Goal: Task Accomplishment & Management: Complete application form

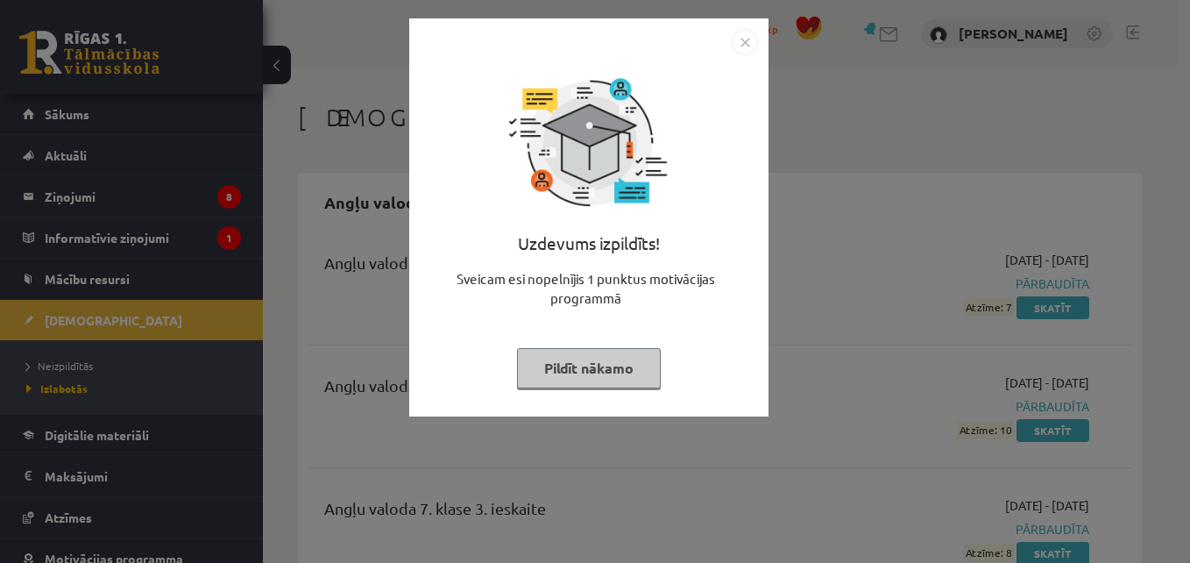
click at [631, 366] on button "Pildīt nākamo" at bounding box center [589, 368] width 144 height 40
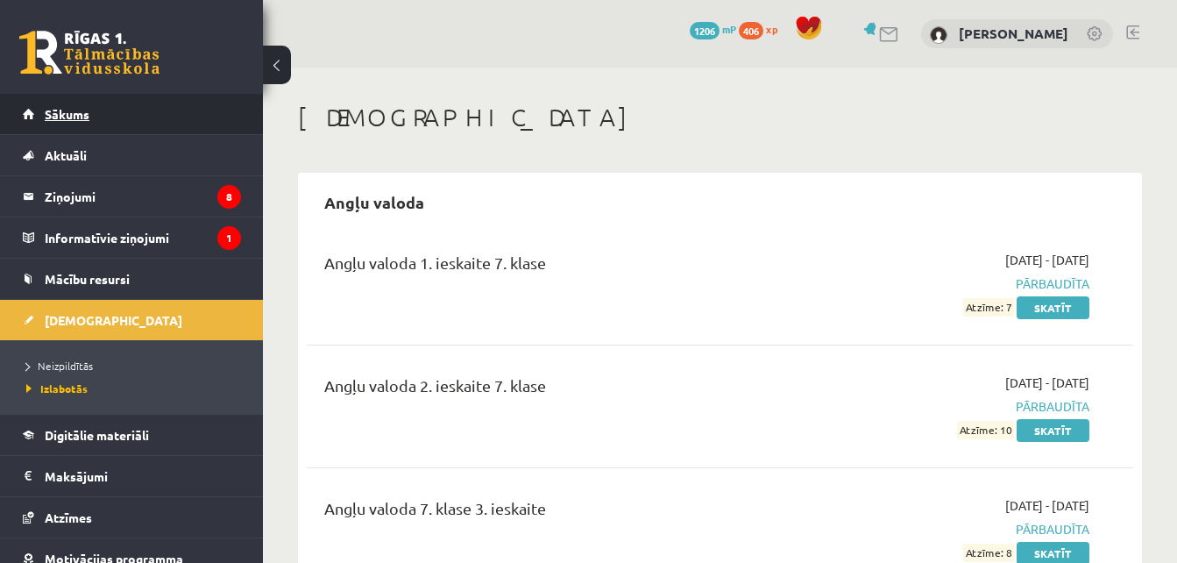
click at [144, 118] on link "Sākums" at bounding box center [132, 114] width 218 height 40
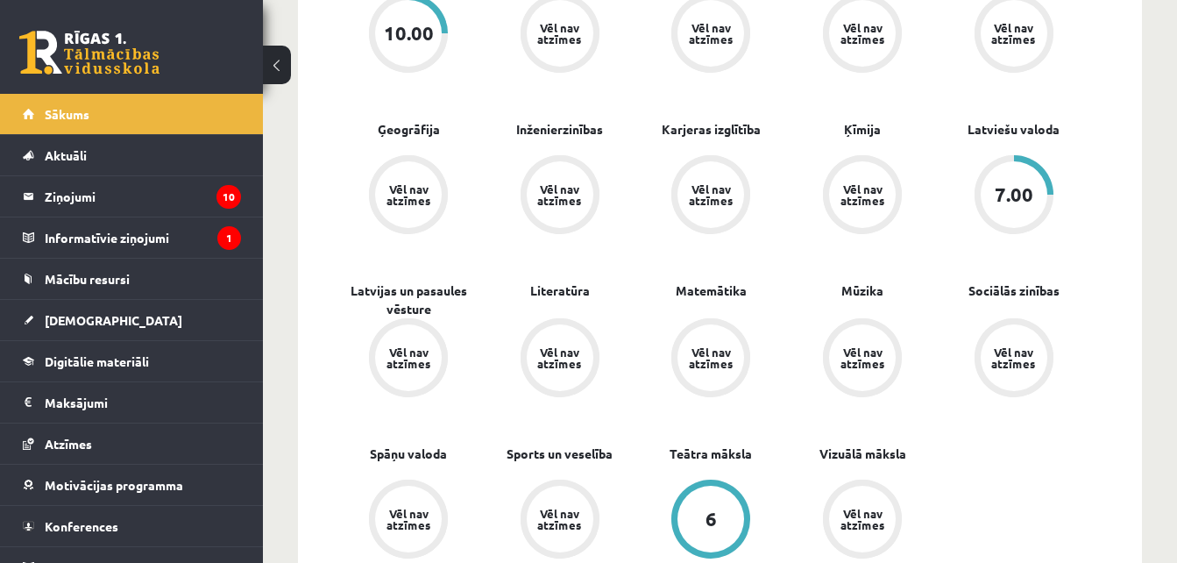
scroll to position [738, 0]
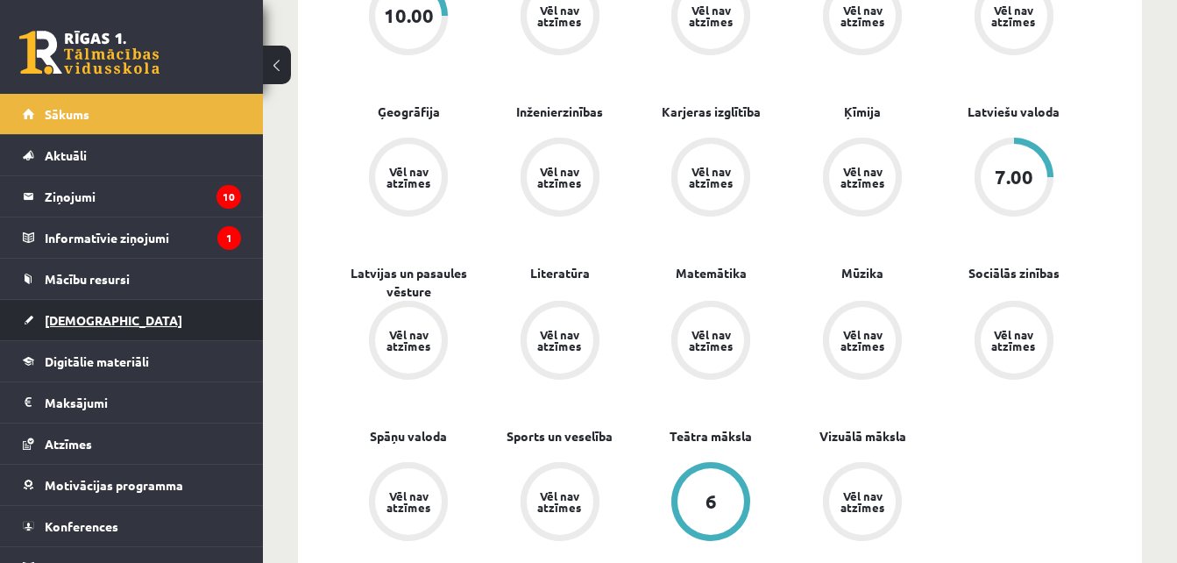
click at [164, 326] on link "[DEMOGRAPHIC_DATA]" at bounding box center [132, 320] width 218 height 40
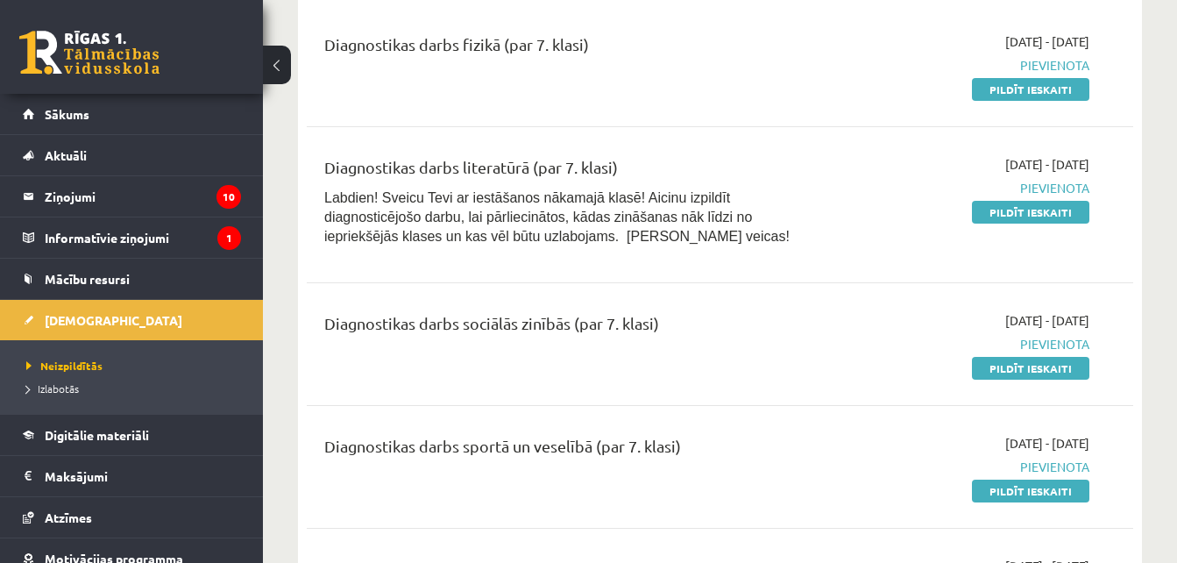
scroll to position [573, 0]
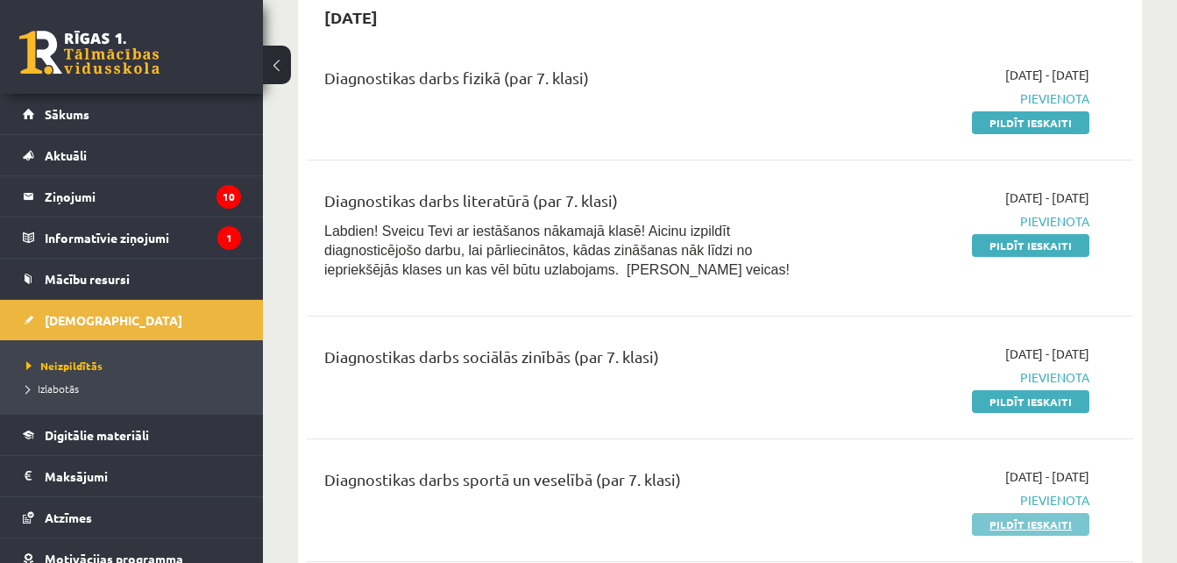
click at [1017, 518] on link "Pildīt ieskaiti" at bounding box center [1030, 524] width 117 height 23
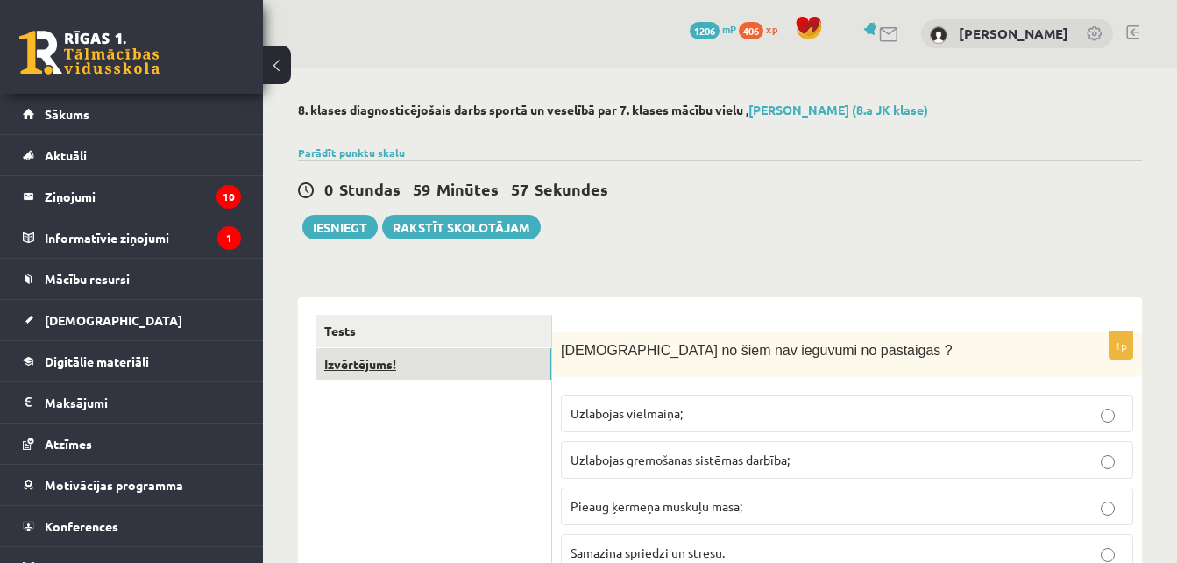
click at [479, 365] on link "Izvērtējums!" at bounding box center [434, 364] width 236 height 32
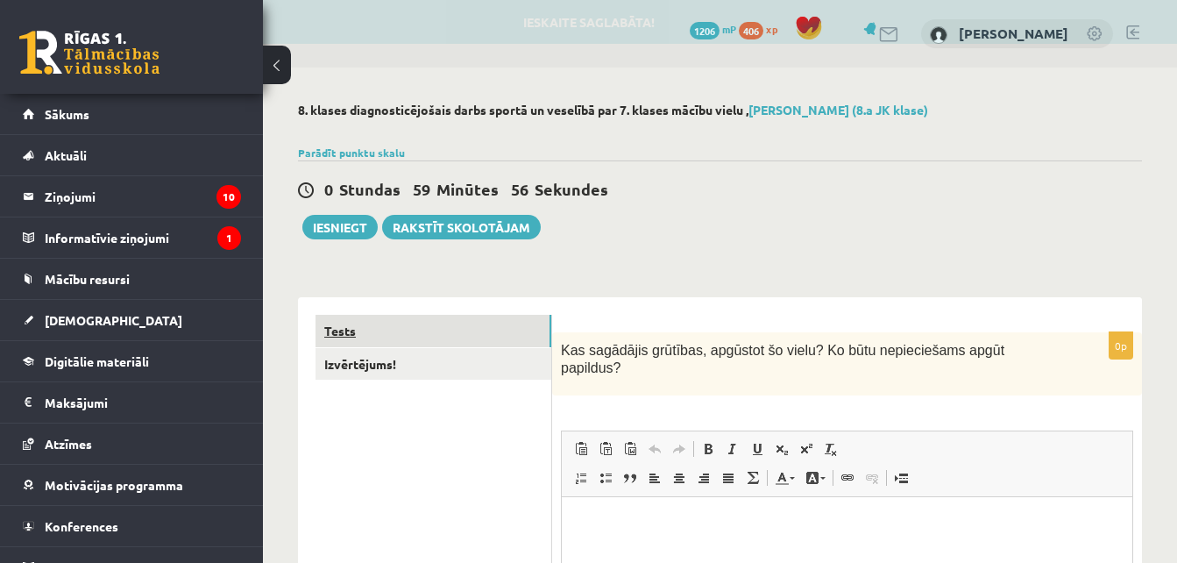
click at [514, 331] on link "Tests" at bounding box center [434, 331] width 236 height 32
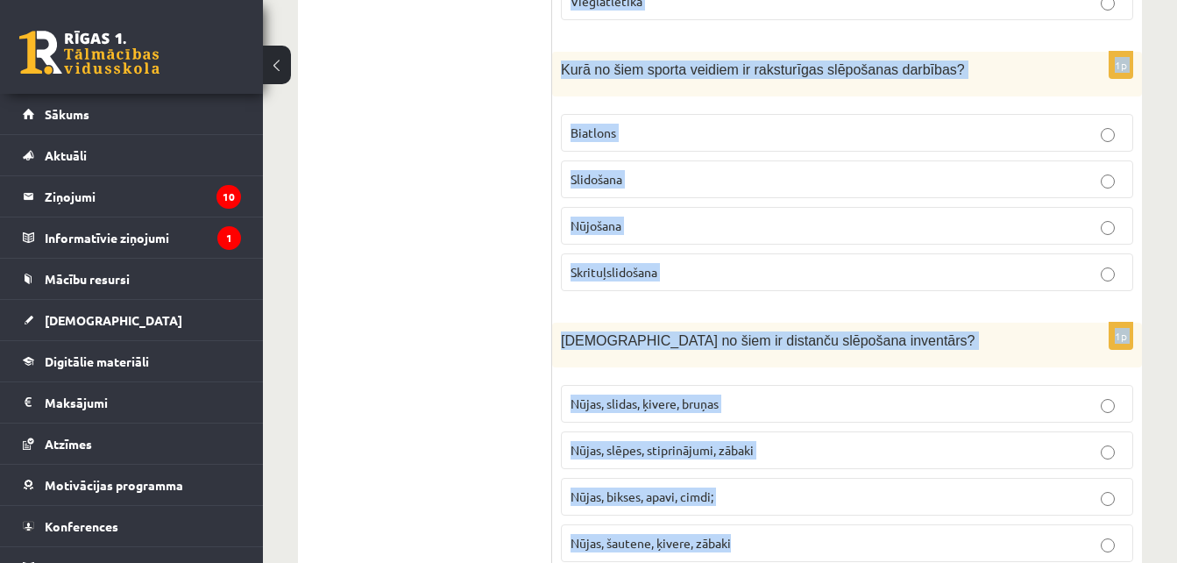
scroll to position [7937, 0]
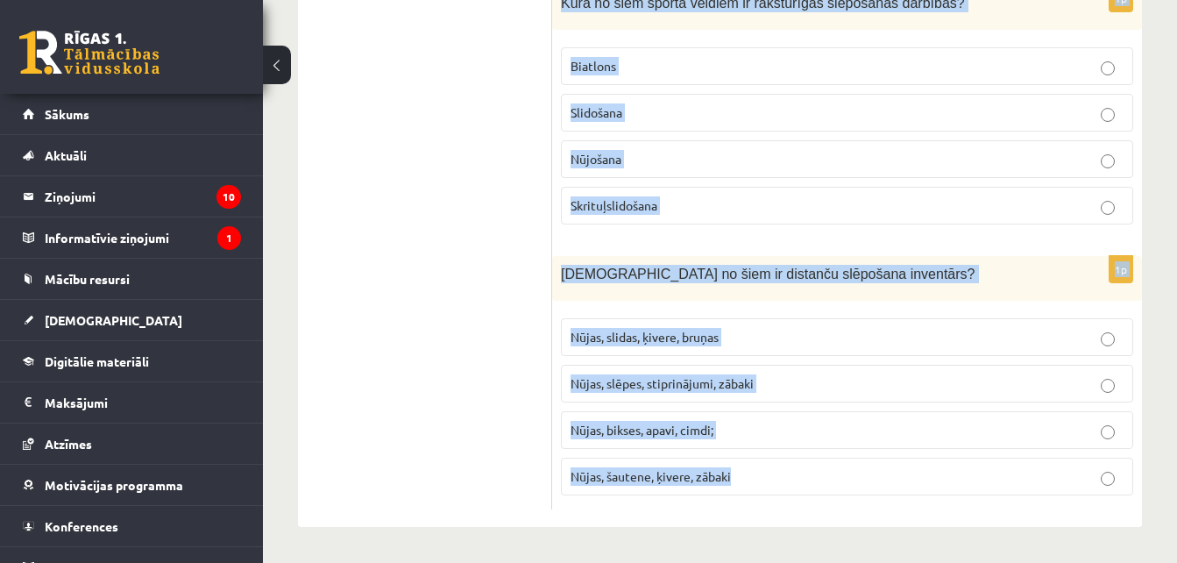
drag, startPoint x: 562, startPoint y: 349, endPoint x: 794, endPoint y: 501, distance: 277.8
copy form "Lore ip dolo sit ametcons ad elitseddo ? Eiusmodte incididun; Utlaboree dolorem…"
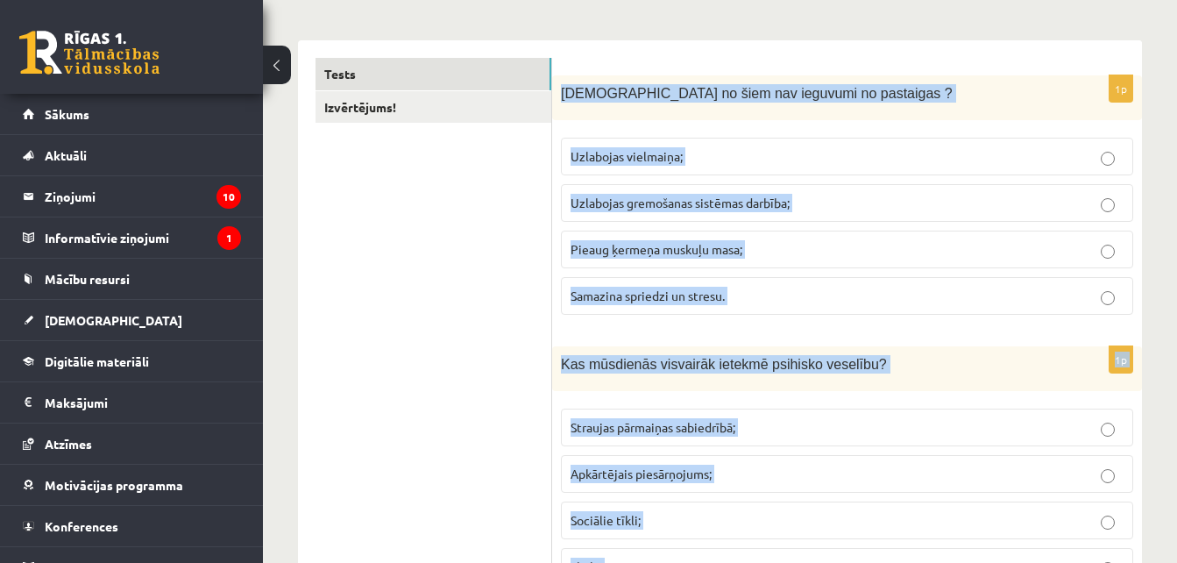
scroll to position [100, 0]
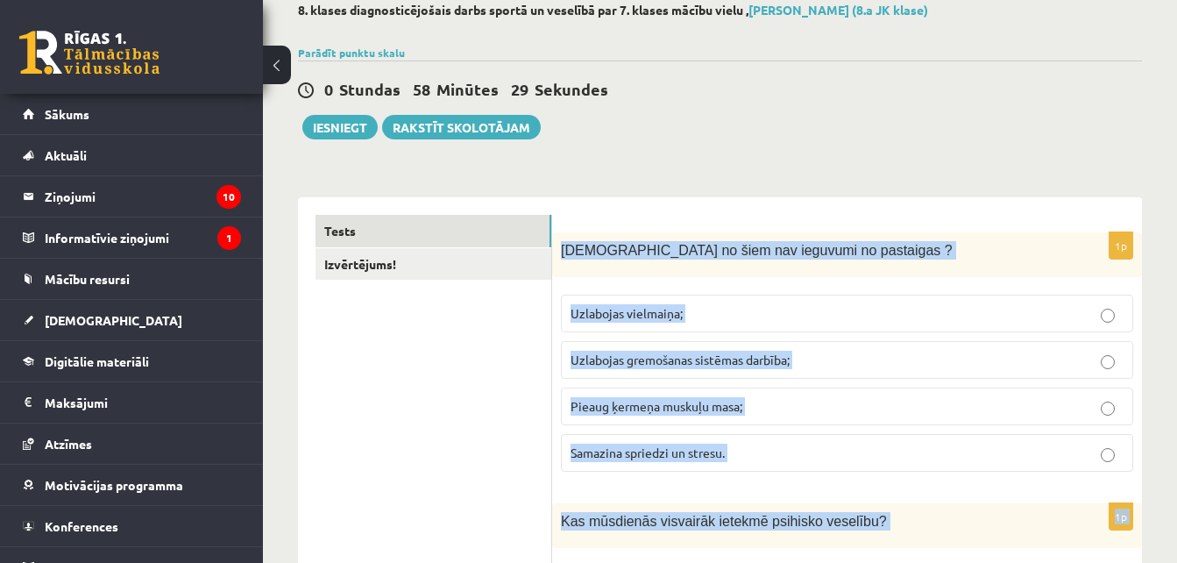
click at [731, 409] on span "Pieaug ķermeņa muskuļu masa;" at bounding box center [657, 406] width 172 height 16
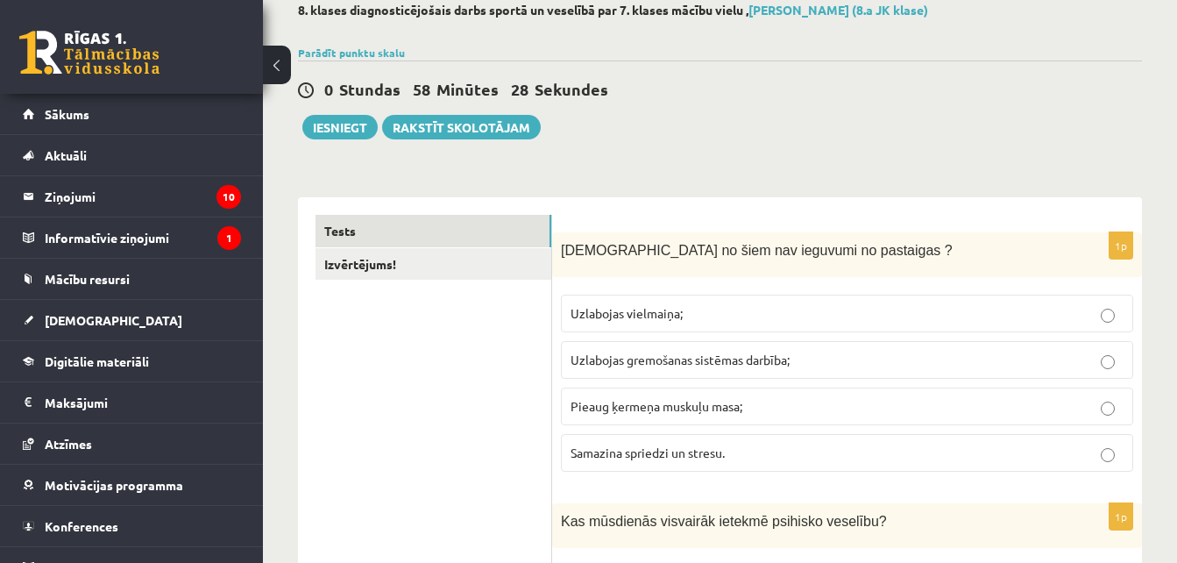
click at [1103, 137] on div "0 Stundas 58 Minūtes 28 Sekundes Ieskaite saglabāta! Iesniegt Rakstīt skolotājam" at bounding box center [720, 99] width 844 height 79
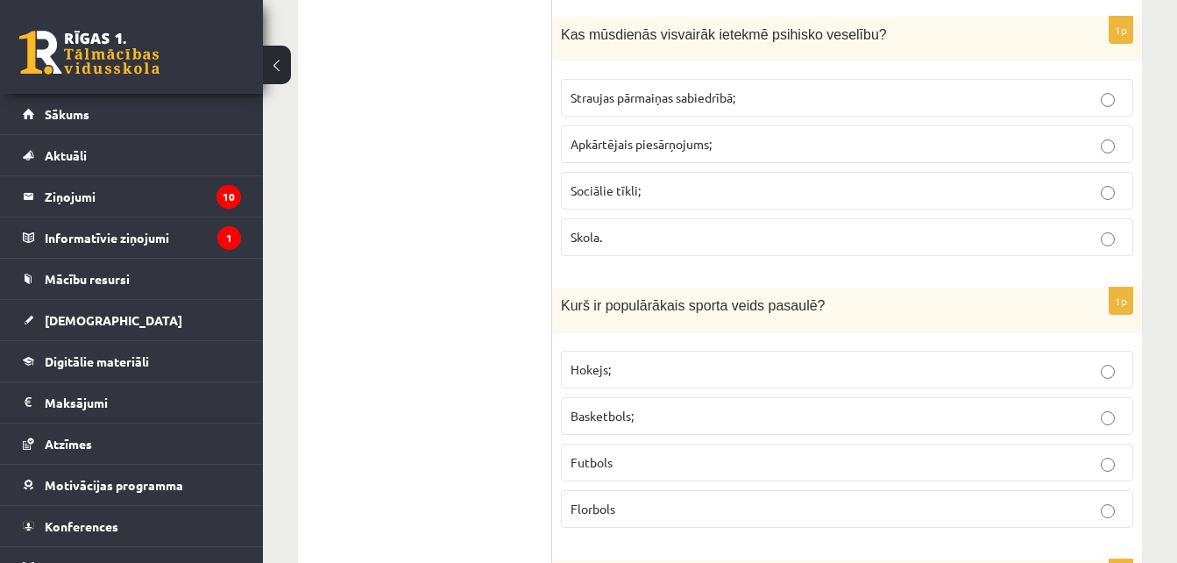
scroll to position [661, 0]
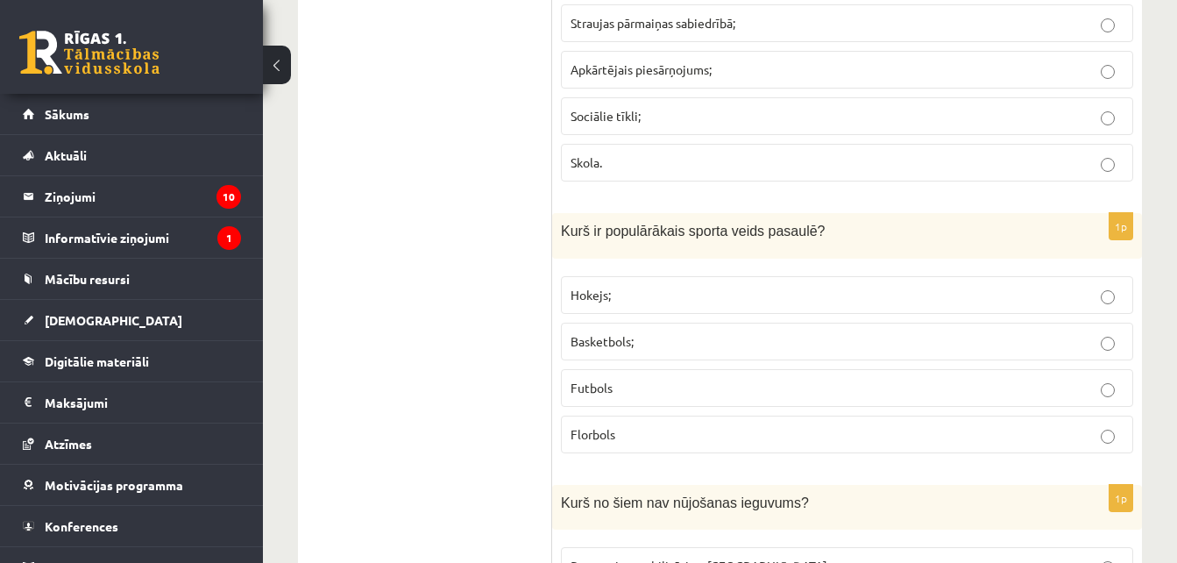
click at [911, 112] on p "Sociālie tīkli;" at bounding box center [847, 116] width 553 height 18
click at [631, 391] on p "Futbols" at bounding box center [847, 388] width 553 height 18
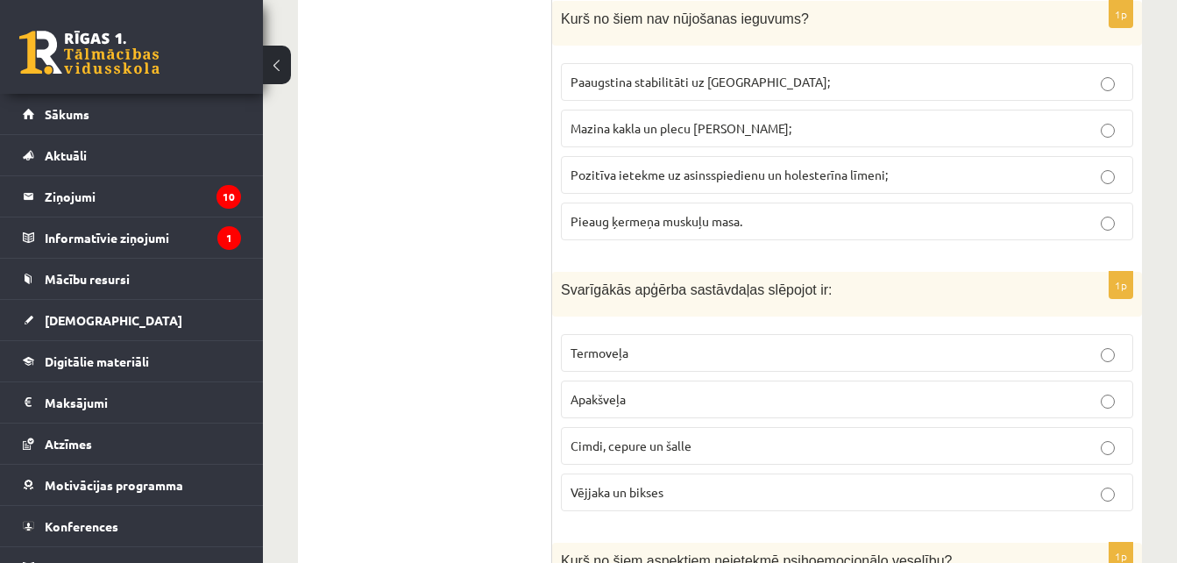
scroll to position [1152, 0]
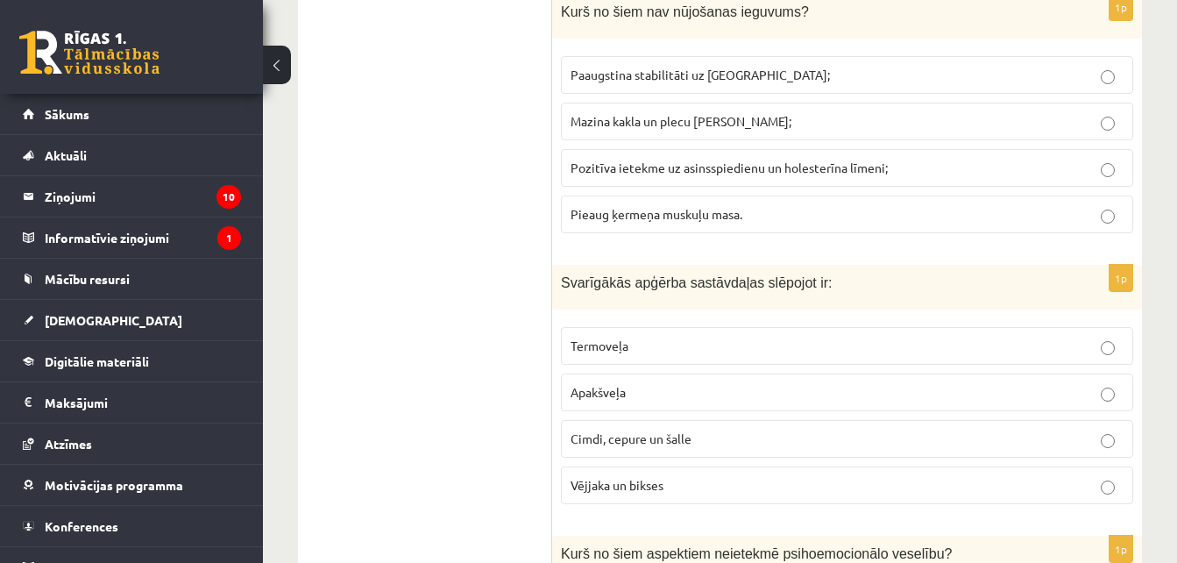
click at [662, 207] on span "Pieaug ķermeņa muskuļu masa." at bounding box center [657, 214] width 172 height 16
click at [692, 346] on p "Termoveļa" at bounding box center [847, 346] width 553 height 18
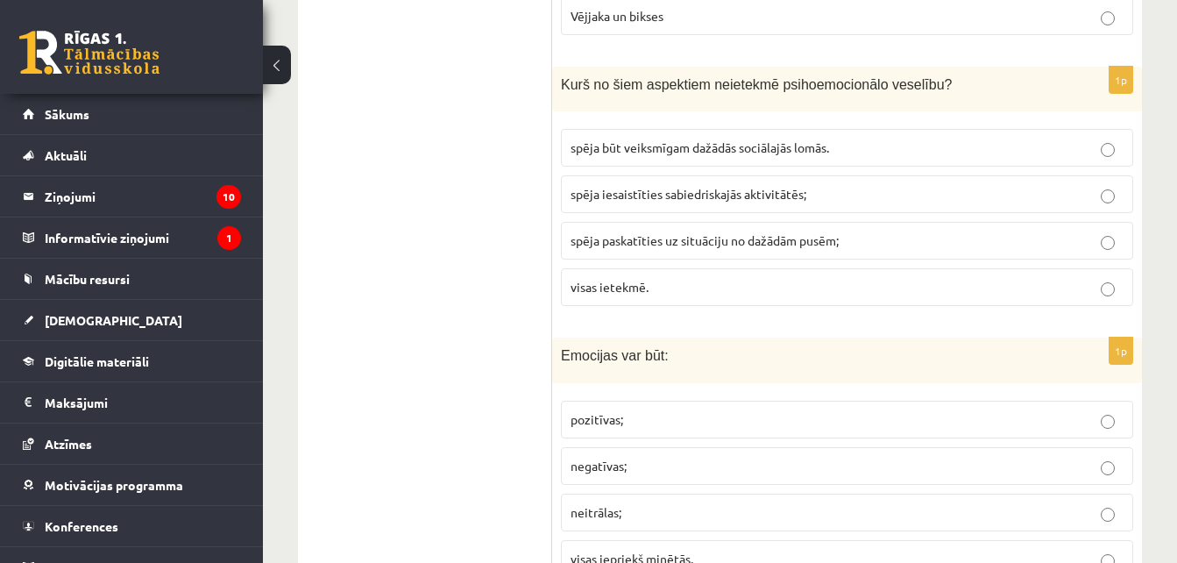
scroll to position [1642, 0]
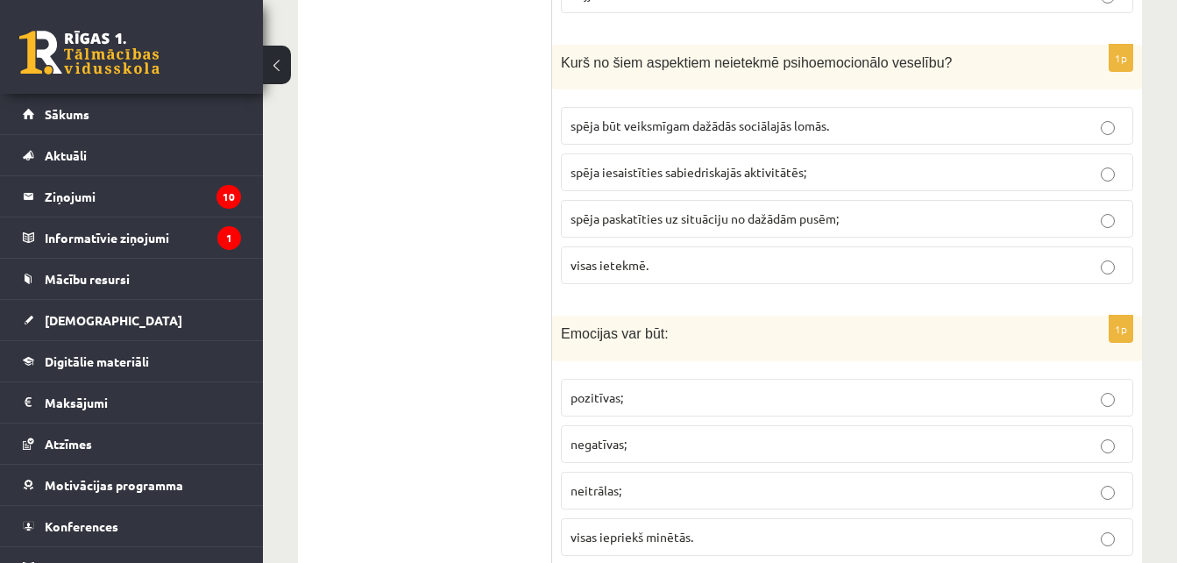
click at [672, 271] on p "visas ietekmē." at bounding box center [847, 265] width 553 height 18
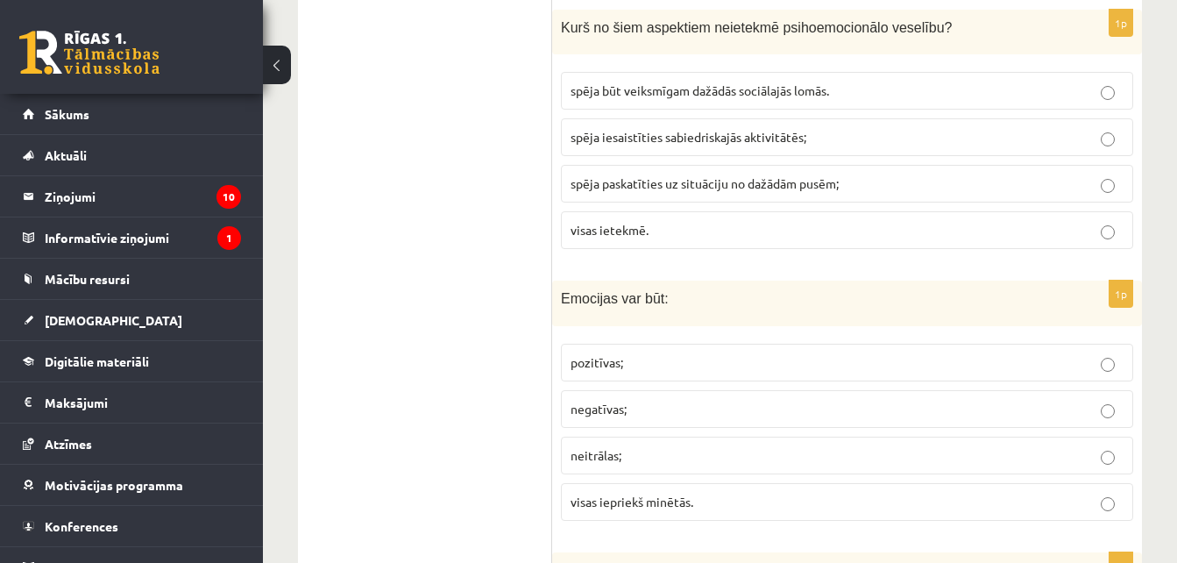
click at [669, 498] on span "visas iepriekš minētās." at bounding box center [632, 501] width 123 height 16
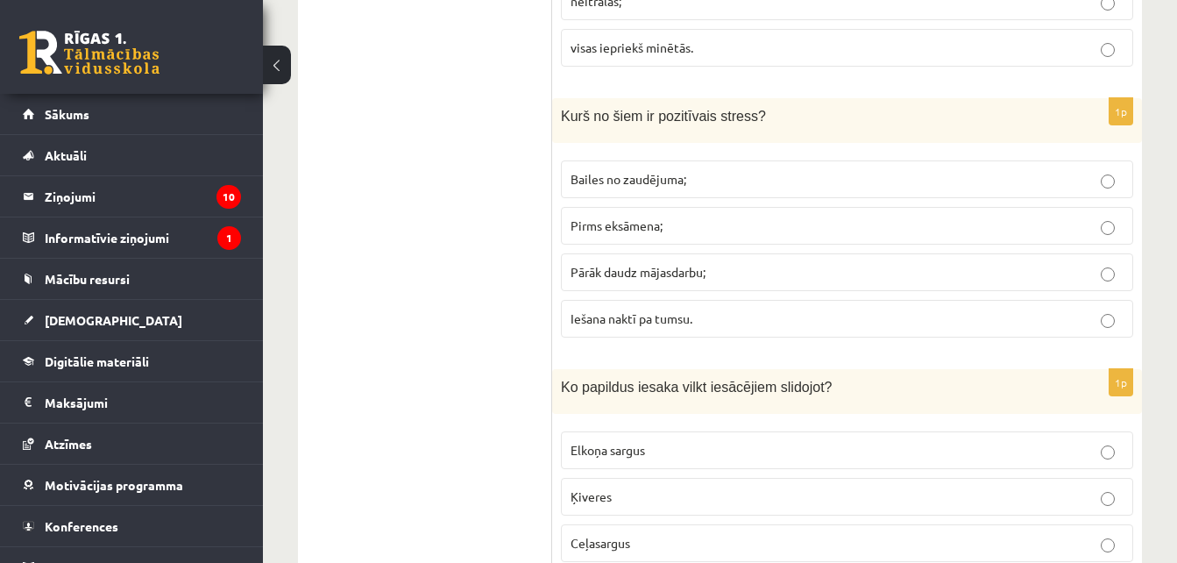
scroll to position [2133, 0]
click at [695, 222] on p "Pirms eksāmena;" at bounding box center [847, 224] width 553 height 18
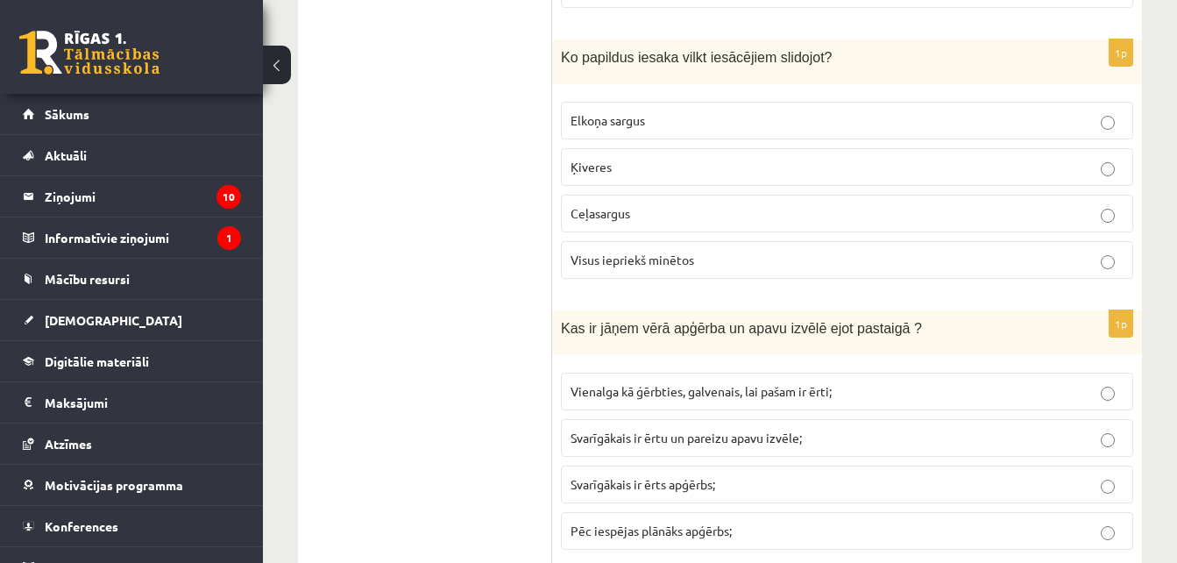
scroll to position [2484, 0]
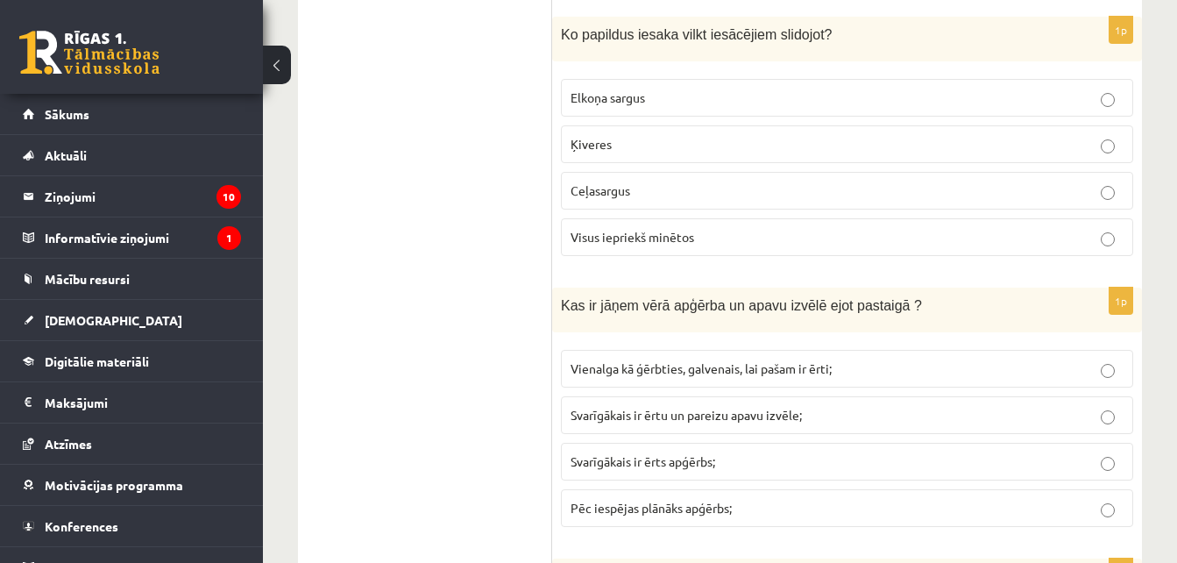
click at [734, 232] on p "Visus iepriekš minētos" at bounding box center [847, 237] width 553 height 18
click at [728, 417] on span "Svarīgākais ir ērtu un pareizu apavu izvēle;" at bounding box center [686, 415] width 231 height 16
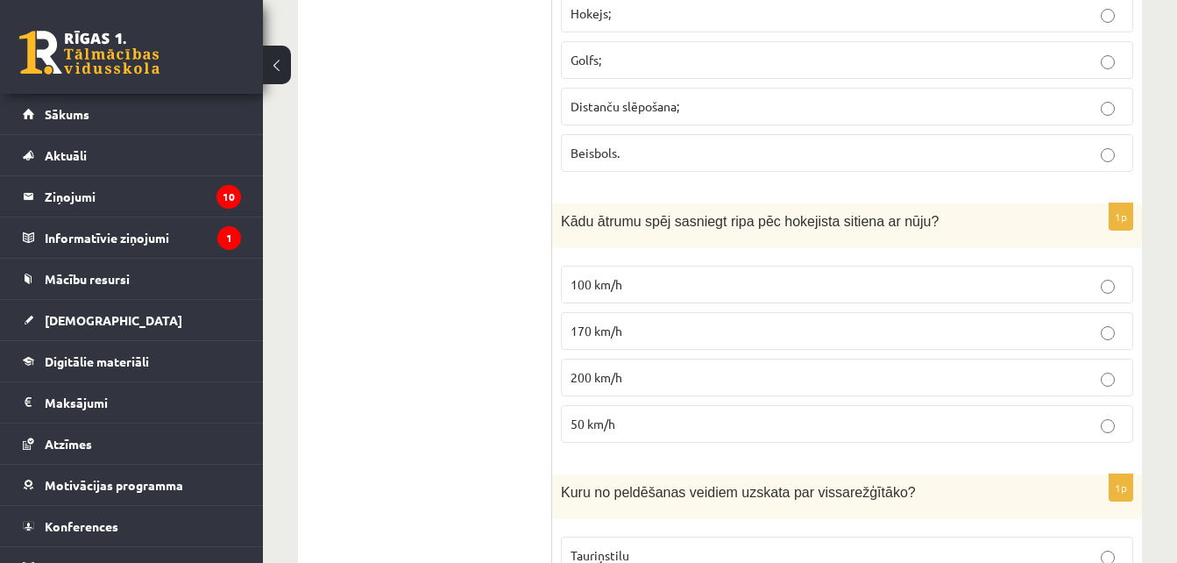
scroll to position [3125, 0]
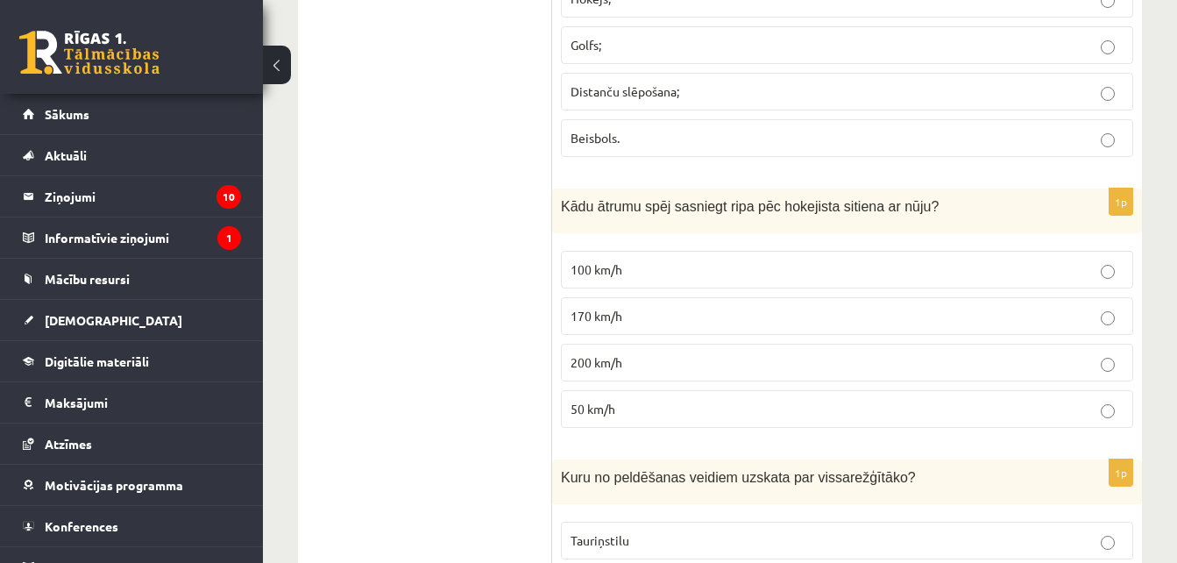
click at [1028, 89] on p "Distanču slēpošana;" at bounding box center [847, 91] width 553 height 18
click at [732, 310] on p "170 km/h" at bounding box center [847, 316] width 553 height 18
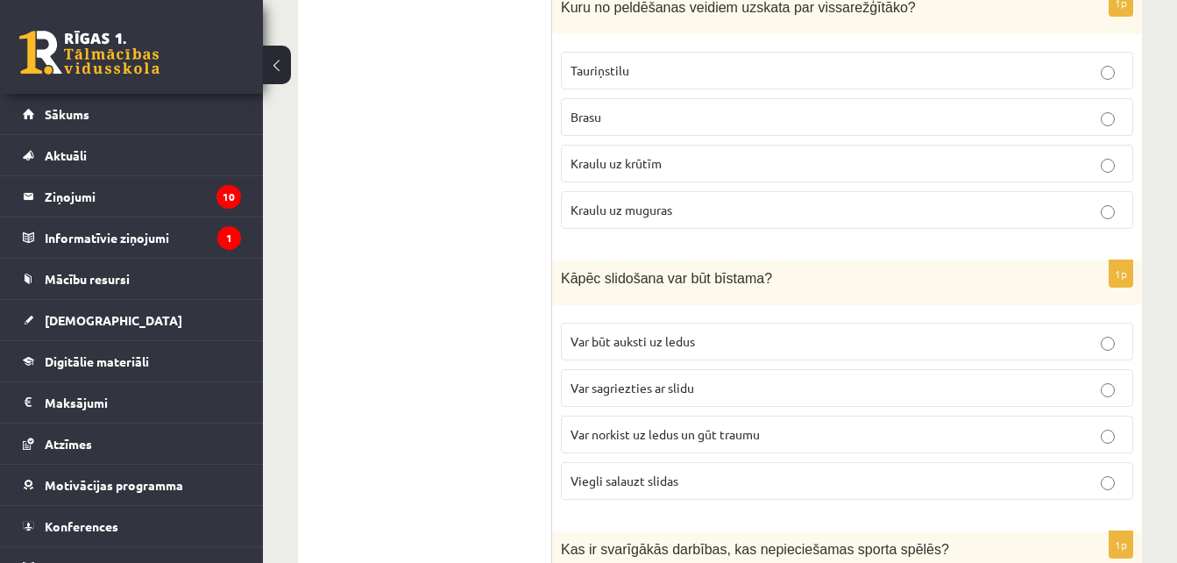
scroll to position [3666, 0]
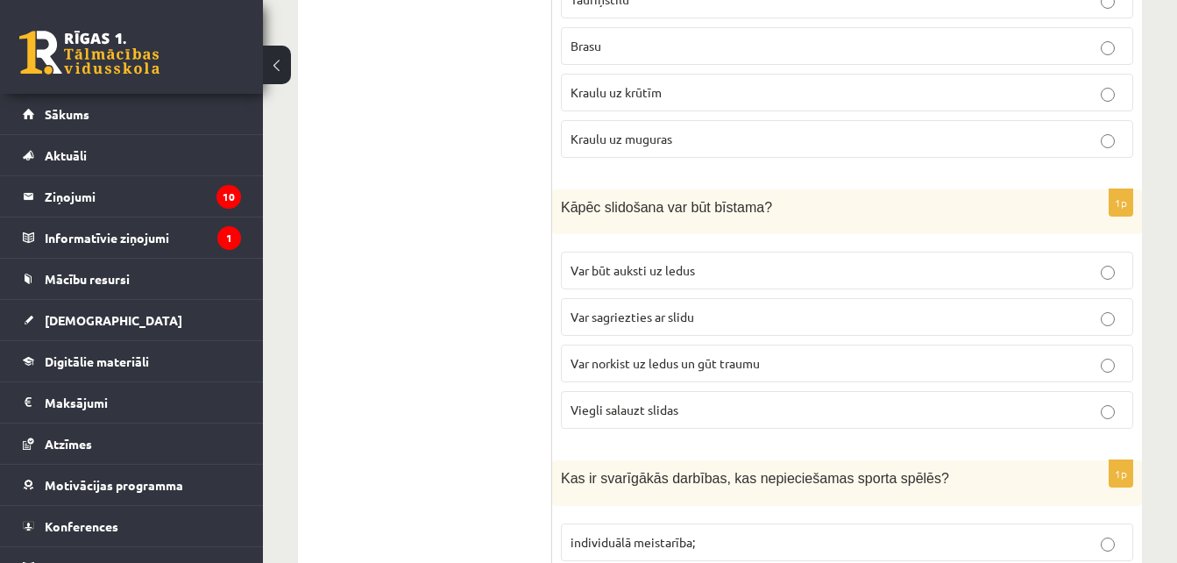
click at [885, 2] on p "Tauriņstilu" at bounding box center [847, -1] width 553 height 18
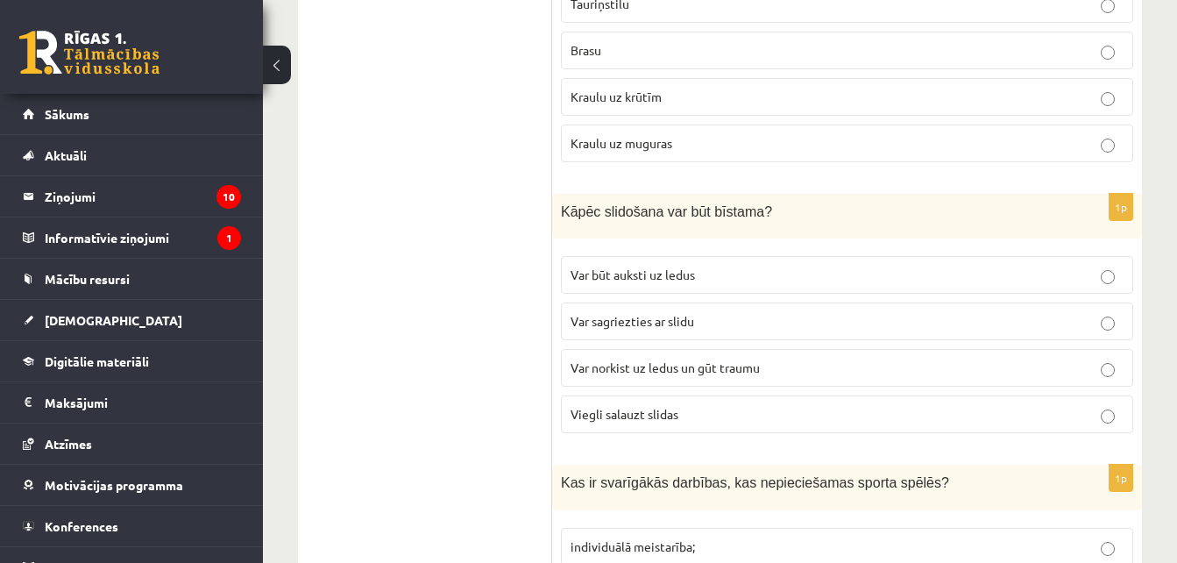
click at [639, 358] on label "Var norkist uz ledus un gūt traumu" at bounding box center [847, 368] width 572 height 38
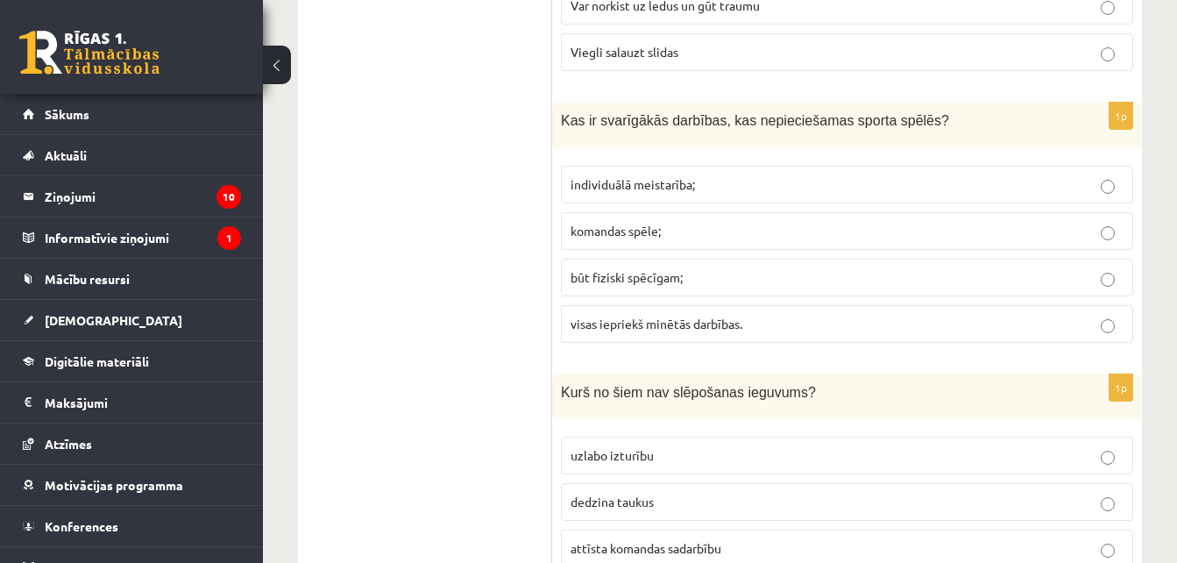
scroll to position [4047, 0]
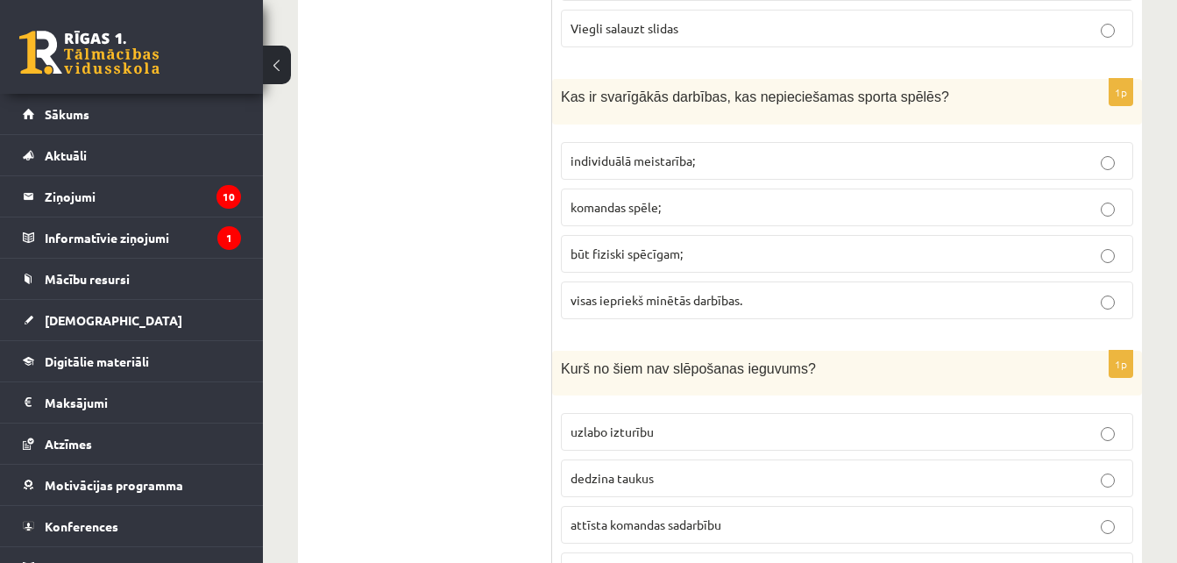
click at [590, 299] on span "visas iepriekš minētās darbības." at bounding box center [657, 300] width 172 height 16
click at [493, 466] on ul "Tests Izvērtējums!" at bounding box center [434, 333] width 237 height 8132
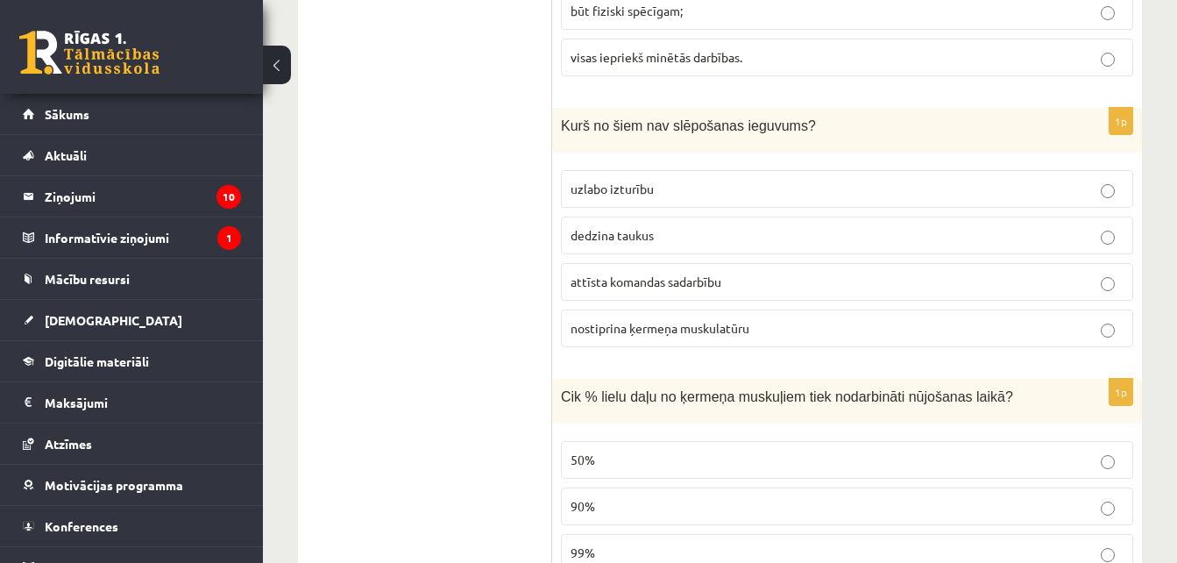
scroll to position [4293, 0]
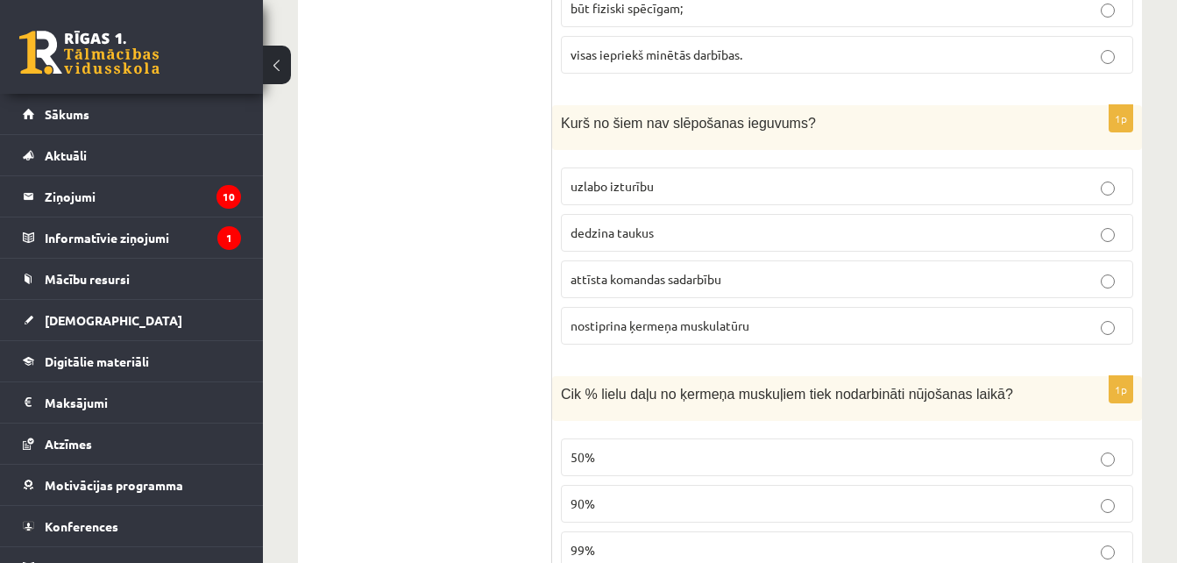
click at [698, 274] on span "attīsta komandas sadarbību" at bounding box center [646, 279] width 151 height 16
click at [675, 195] on p "uzlabo izturību" at bounding box center [847, 186] width 553 height 18
click at [692, 279] on span "attīsta komandas sadarbību" at bounding box center [646, 279] width 151 height 16
click at [1025, 494] on label "90%" at bounding box center [847, 504] width 572 height 38
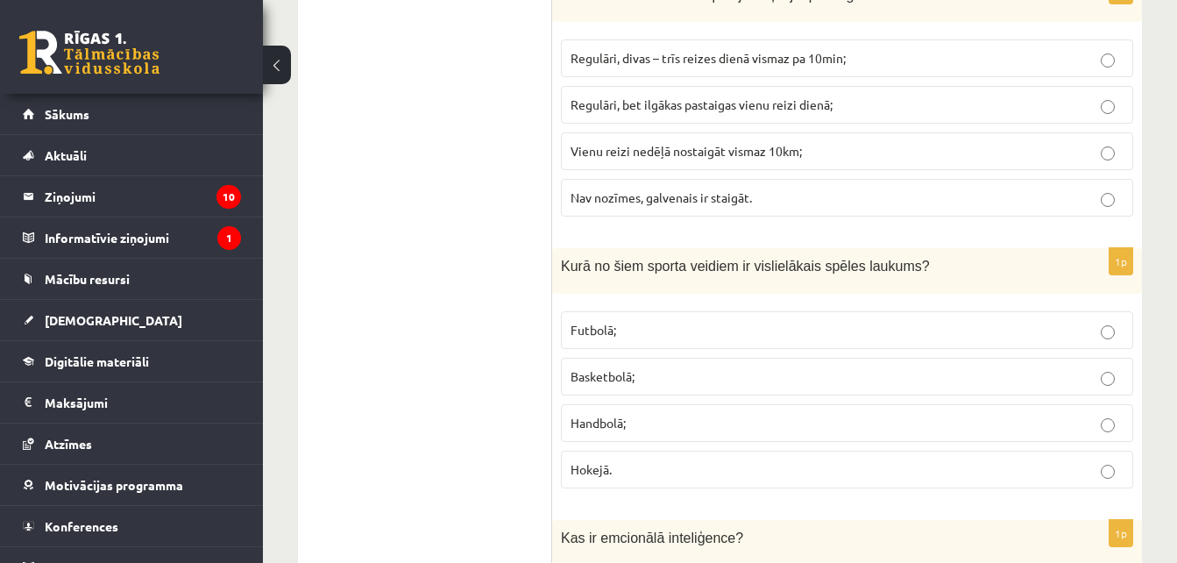
scroll to position [4976, 0]
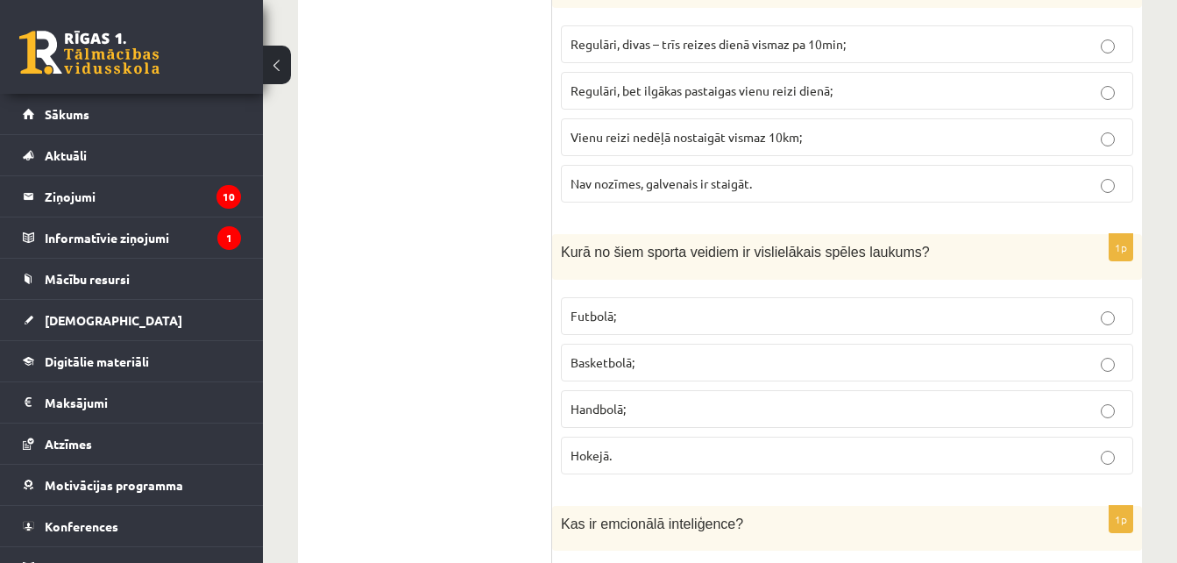
click at [876, 35] on label "Regulāri, divas – trīs reizes dienā vismaz pa 10min;" at bounding box center [847, 44] width 572 height 38
click at [745, 310] on p "Futbolā;" at bounding box center [847, 316] width 553 height 18
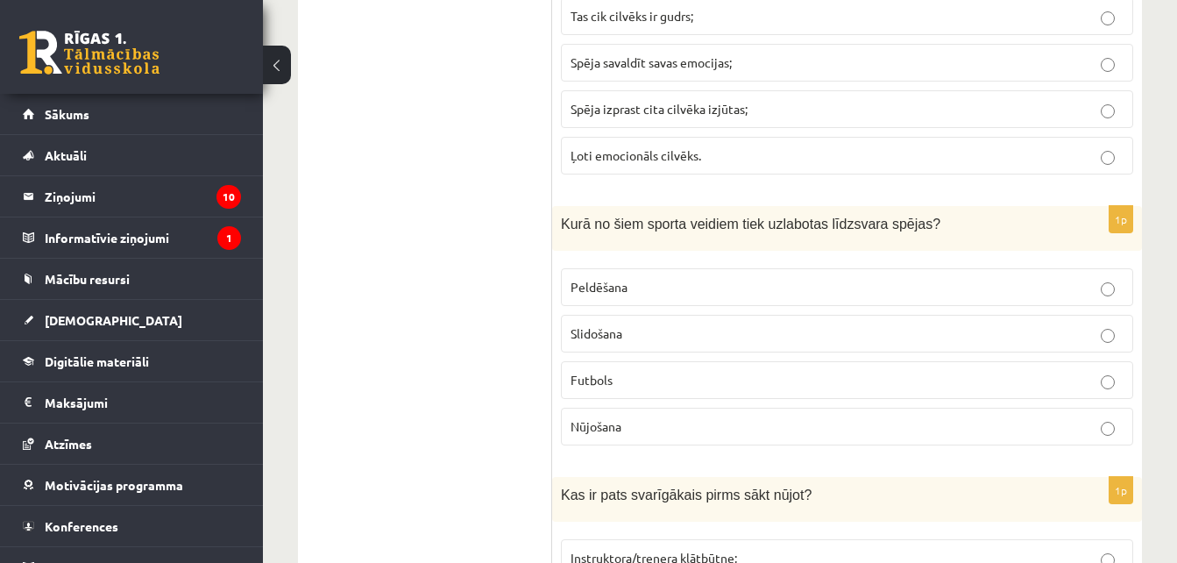
scroll to position [5561, 0]
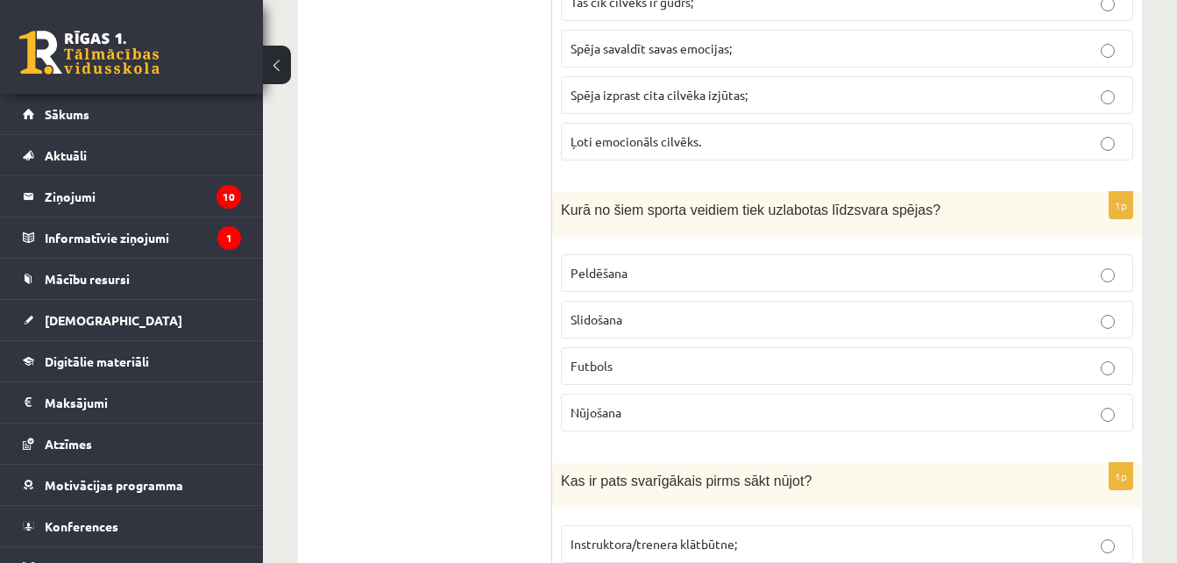
click at [709, 88] on span "Spēja izprast cita cilvēka izjūtas;" at bounding box center [659, 95] width 177 height 16
click at [636, 311] on p "Slidošana" at bounding box center [847, 319] width 553 height 18
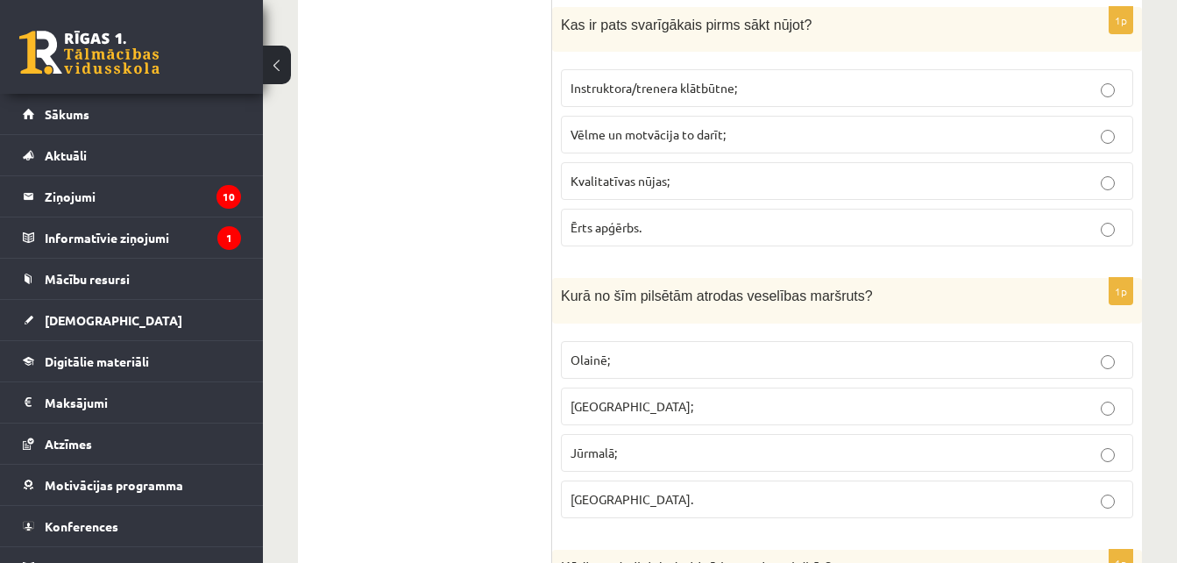
scroll to position [6046, 0]
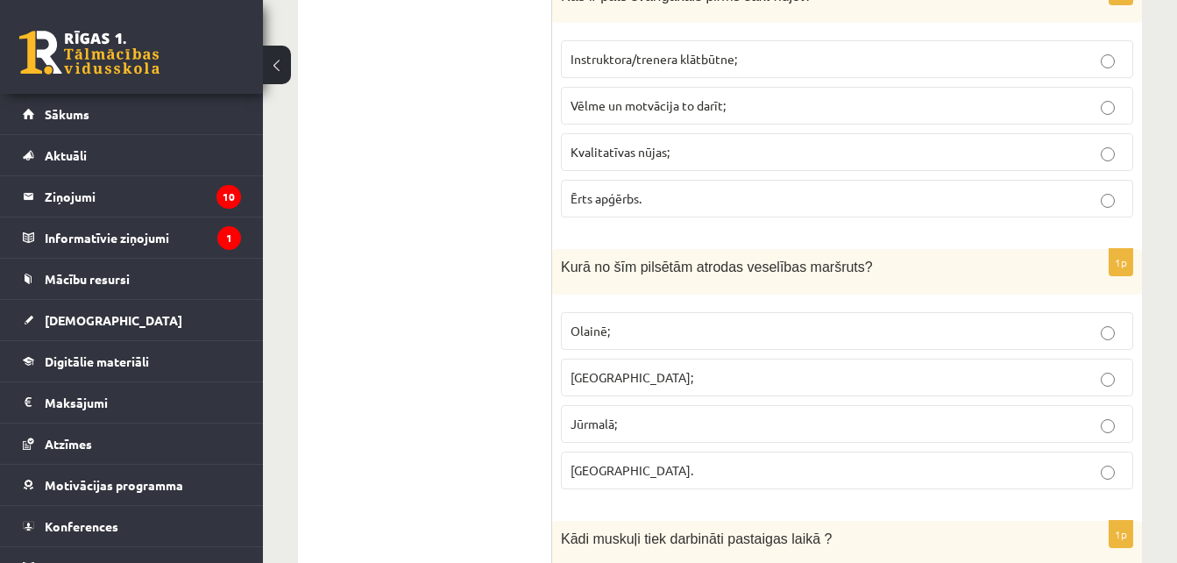
click at [618, 115] on p "Vēlme un motvācija to darīt;" at bounding box center [847, 105] width 553 height 18
click at [635, 331] on p "Olainē;" at bounding box center [847, 331] width 553 height 18
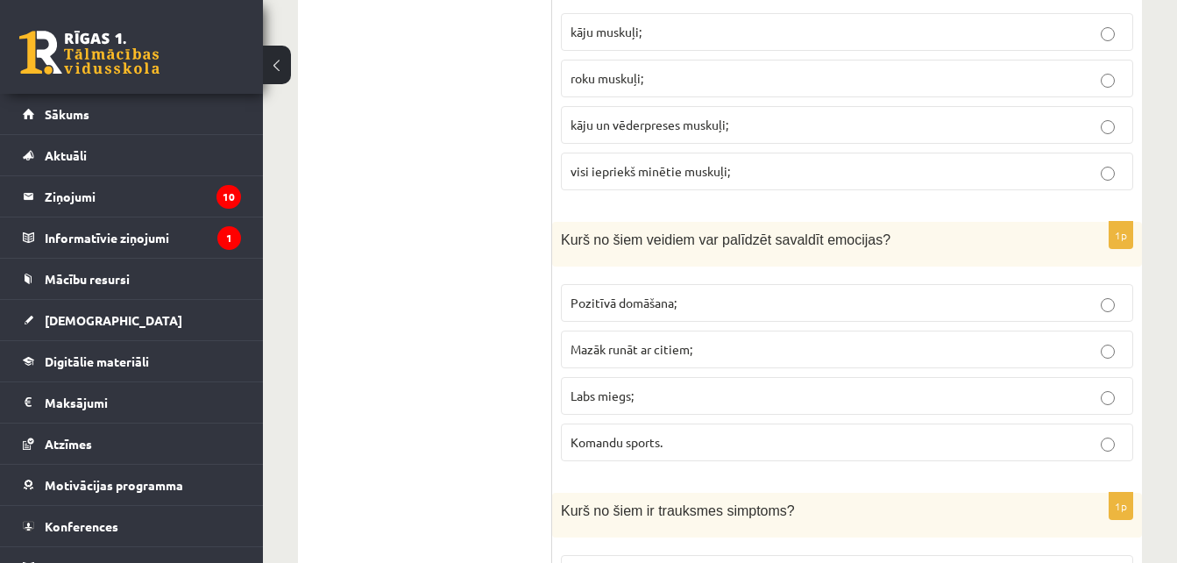
scroll to position [6629, 0]
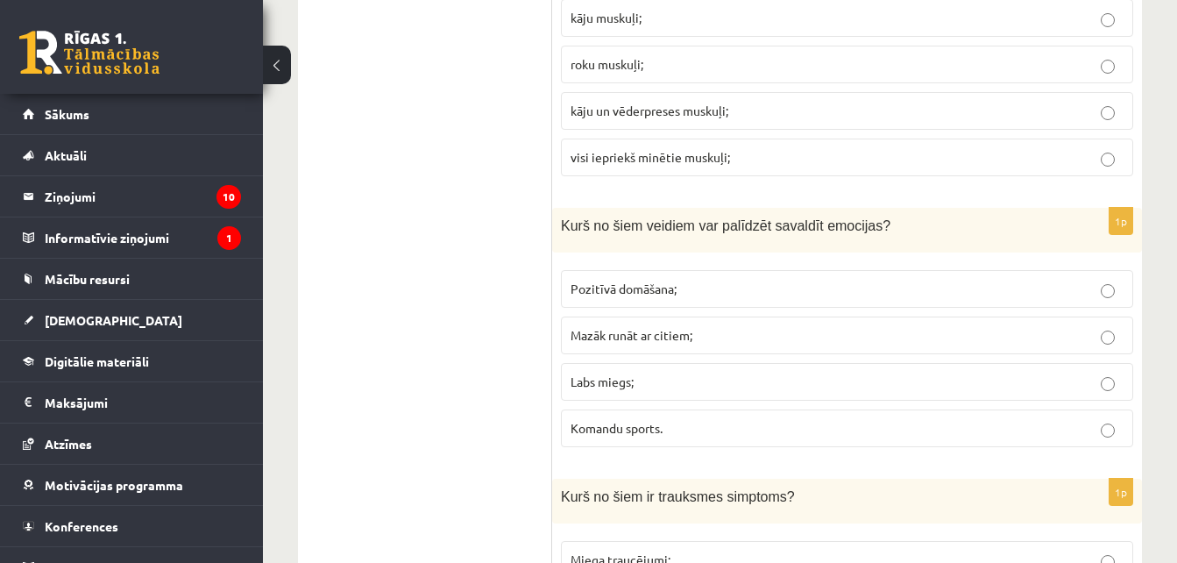
click at [744, 288] on p "Pozitīvā domāšana;" at bounding box center [847, 289] width 553 height 18
click at [741, 145] on label "visi iepriekš minētie muskuļi;" at bounding box center [847, 157] width 572 height 38
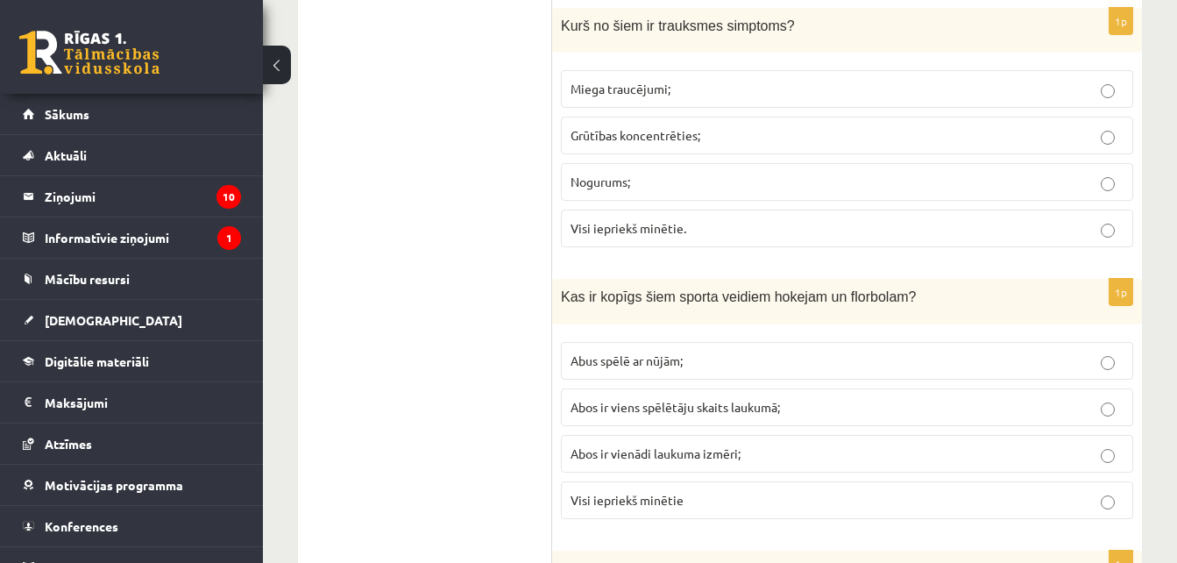
scroll to position [7128, 0]
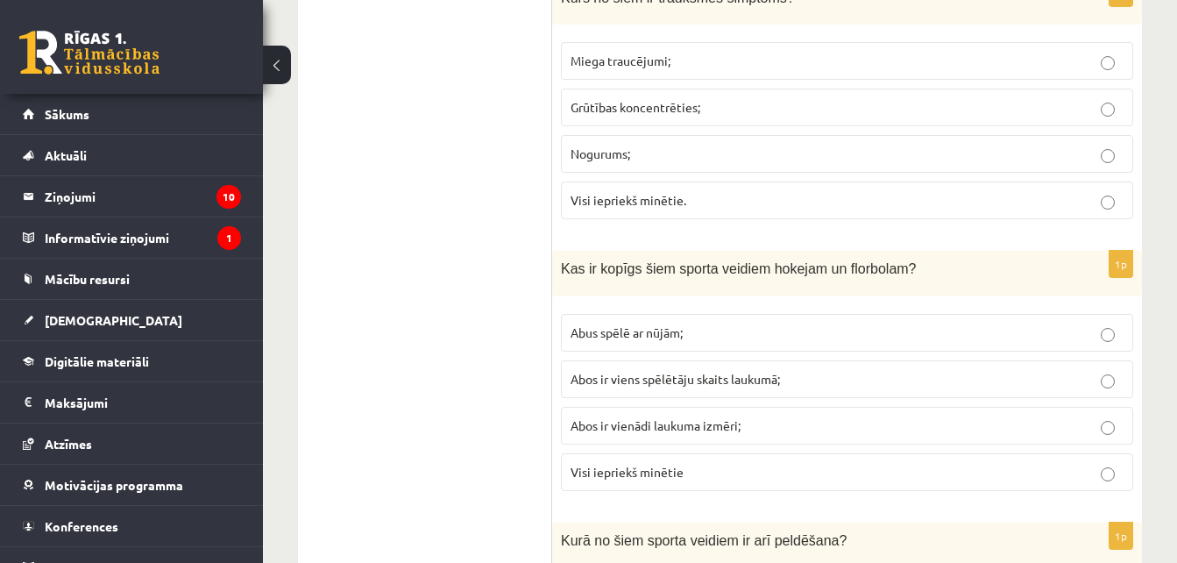
click at [705, 329] on p "Abus spēlē ar nūjām;" at bounding box center [847, 332] width 553 height 18
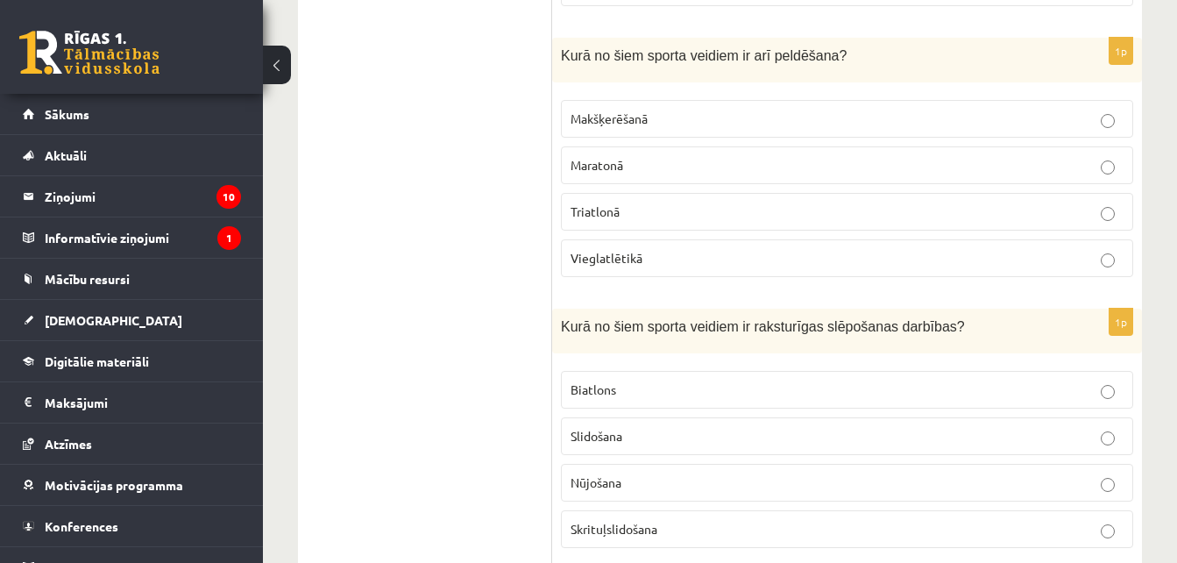
scroll to position [7627, 0]
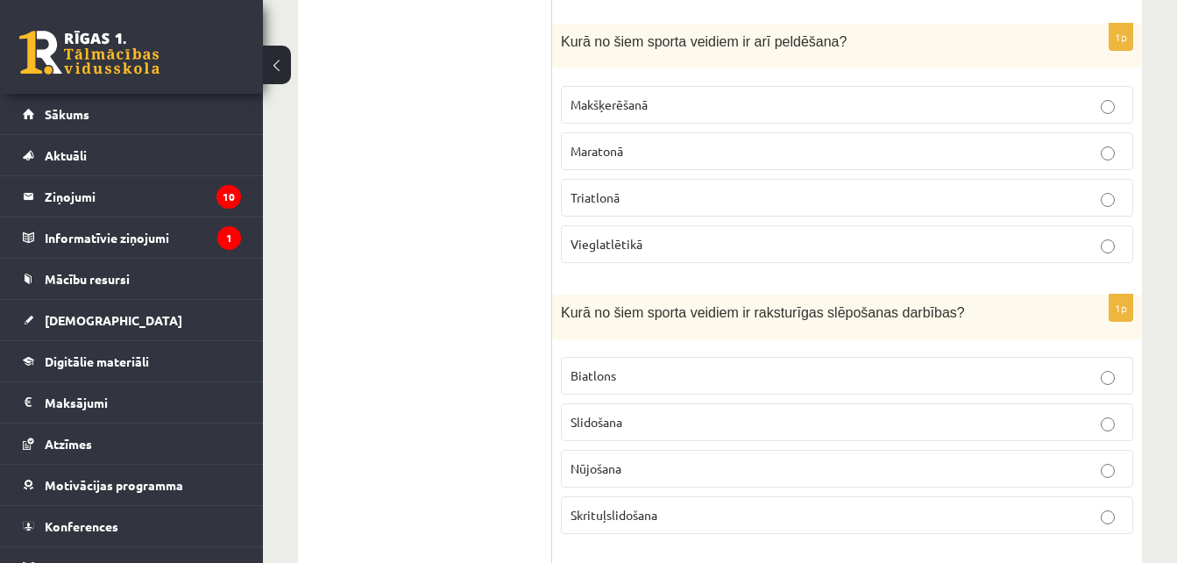
click at [717, 191] on p "Triatlonā" at bounding box center [847, 197] width 553 height 18
click at [703, 383] on p "Biatlons" at bounding box center [847, 375] width 553 height 18
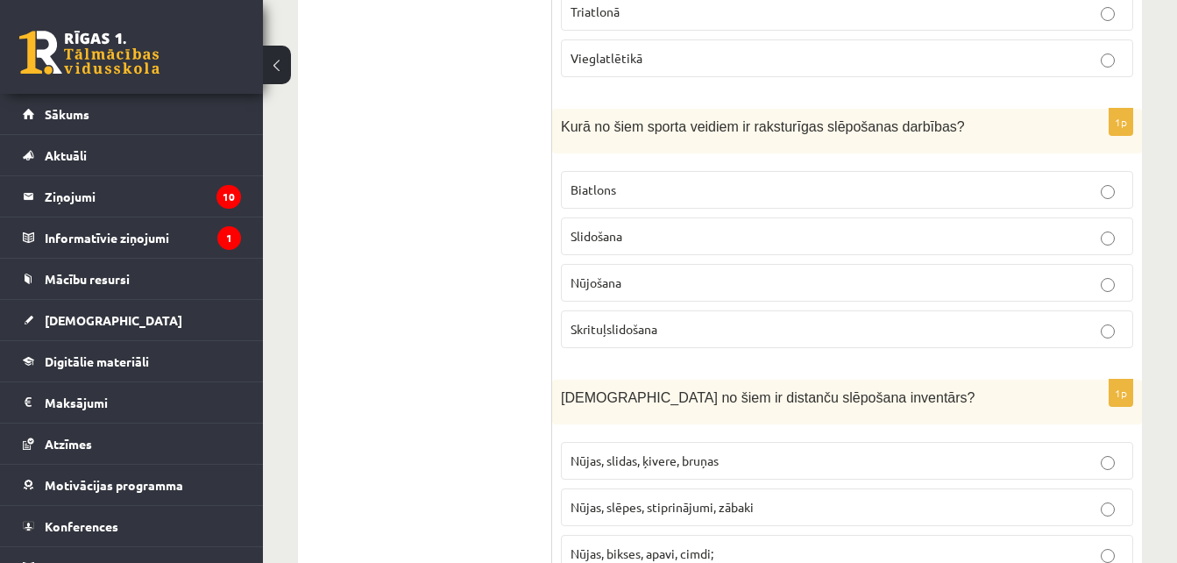
scroll to position [7937, 0]
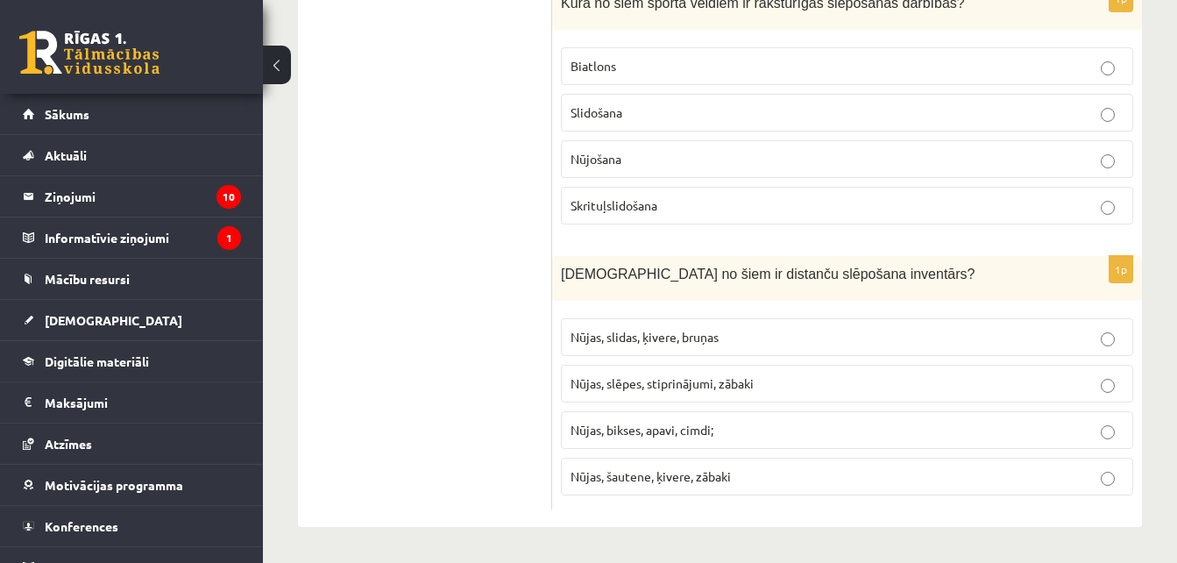
click at [772, 384] on p "Nūjas, slēpes, stiprinājumi, zābaki" at bounding box center [847, 383] width 553 height 18
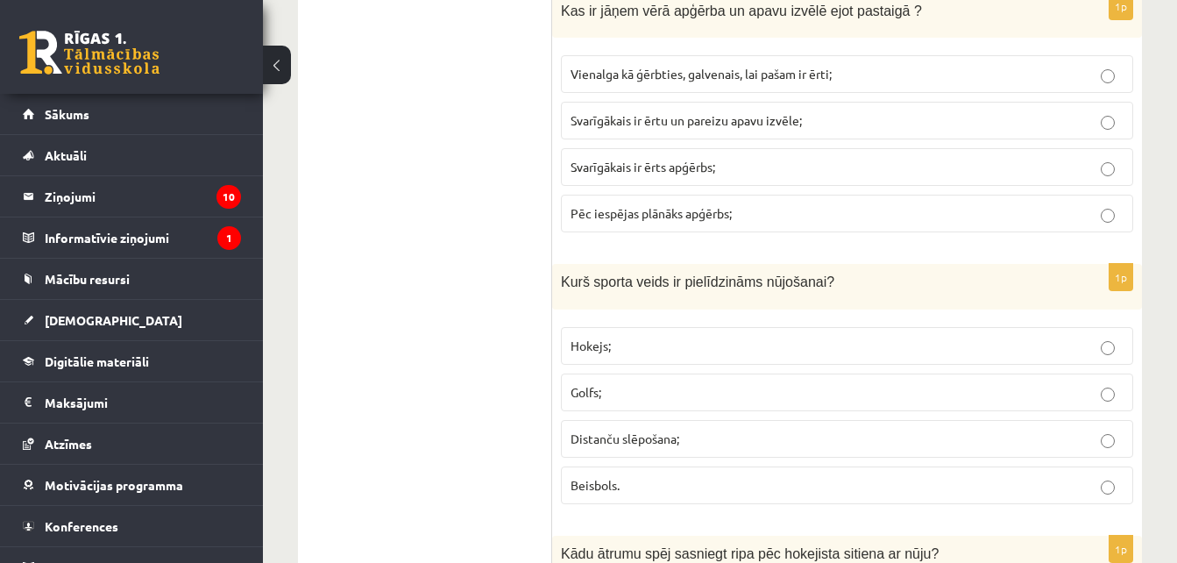
scroll to position [0, 0]
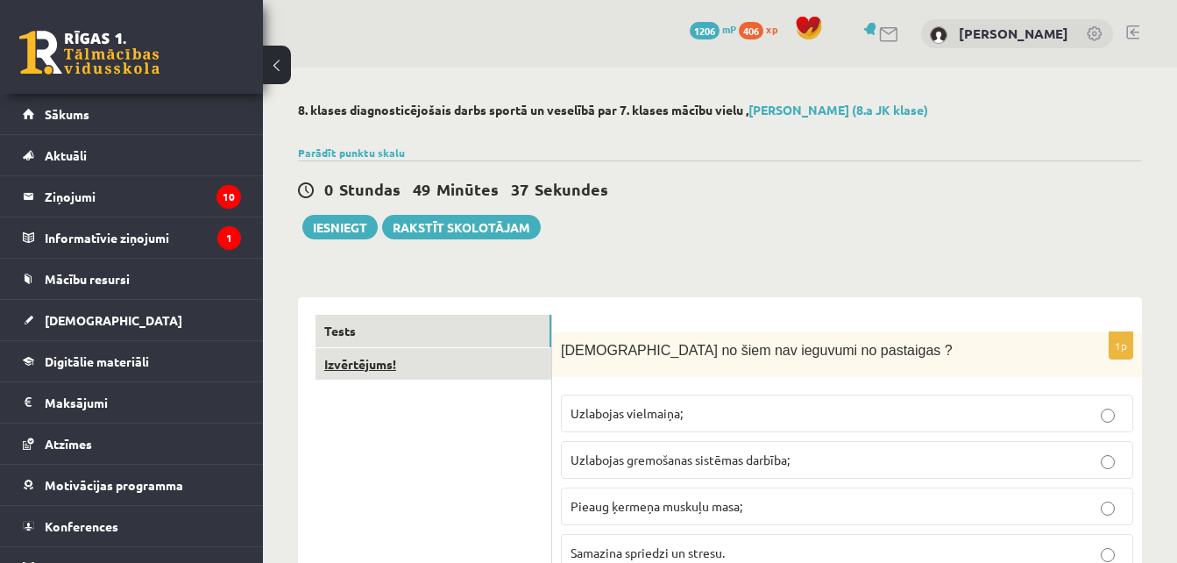
click at [507, 367] on link "Izvērtējums!" at bounding box center [434, 364] width 236 height 32
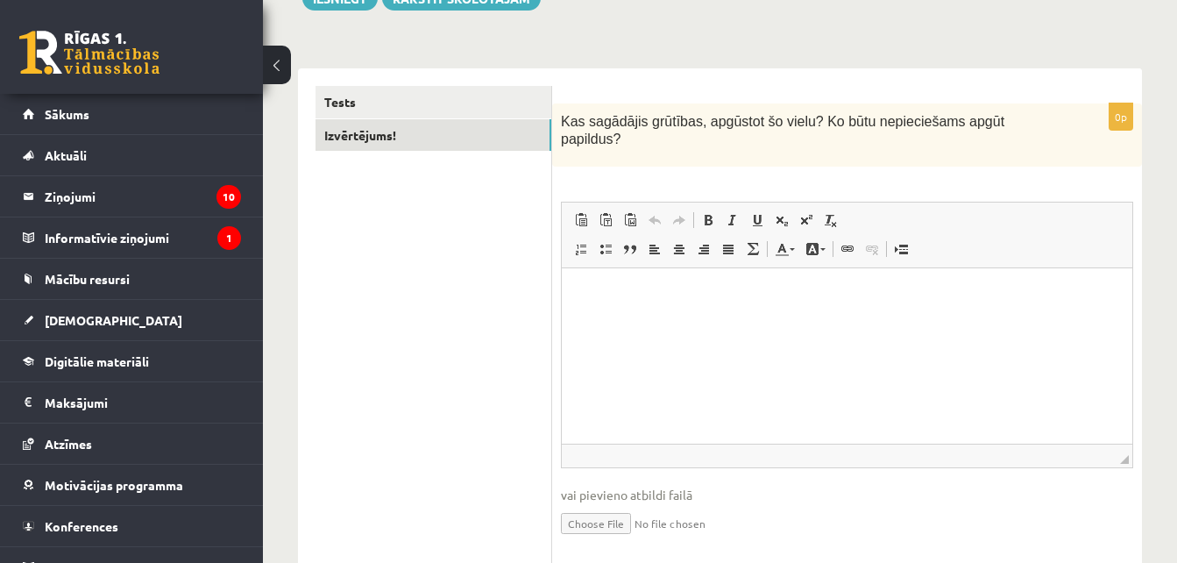
scroll to position [232, 0]
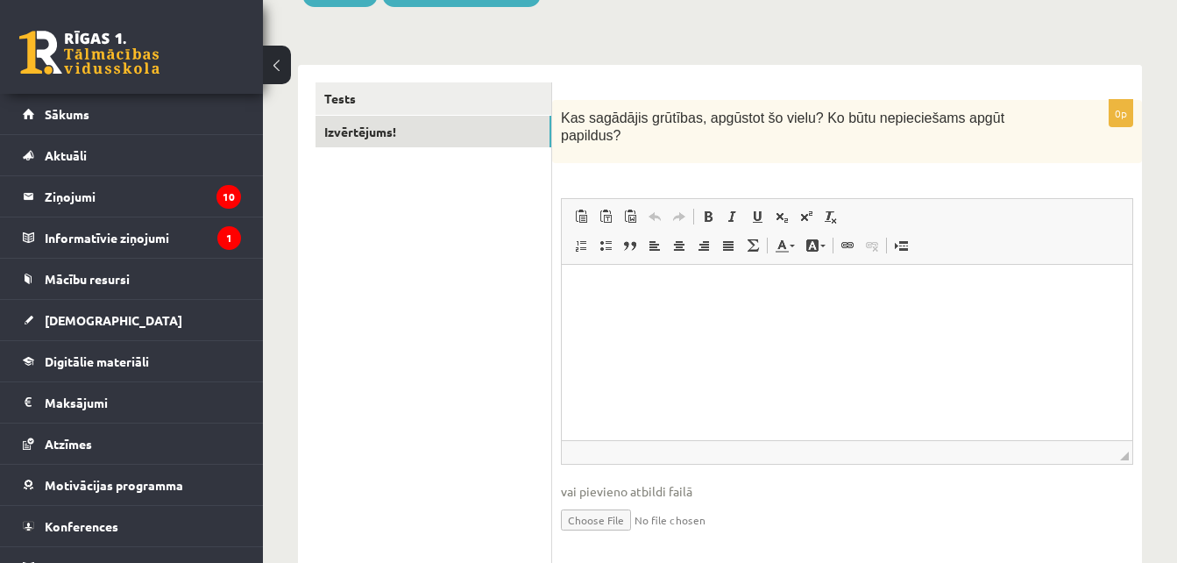
click at [851, 317] on html at bounding box center [847, 290] width 571 height 53
click at [915, 317] on html "**********" at bounding box center [847, 290] width 571 height 53
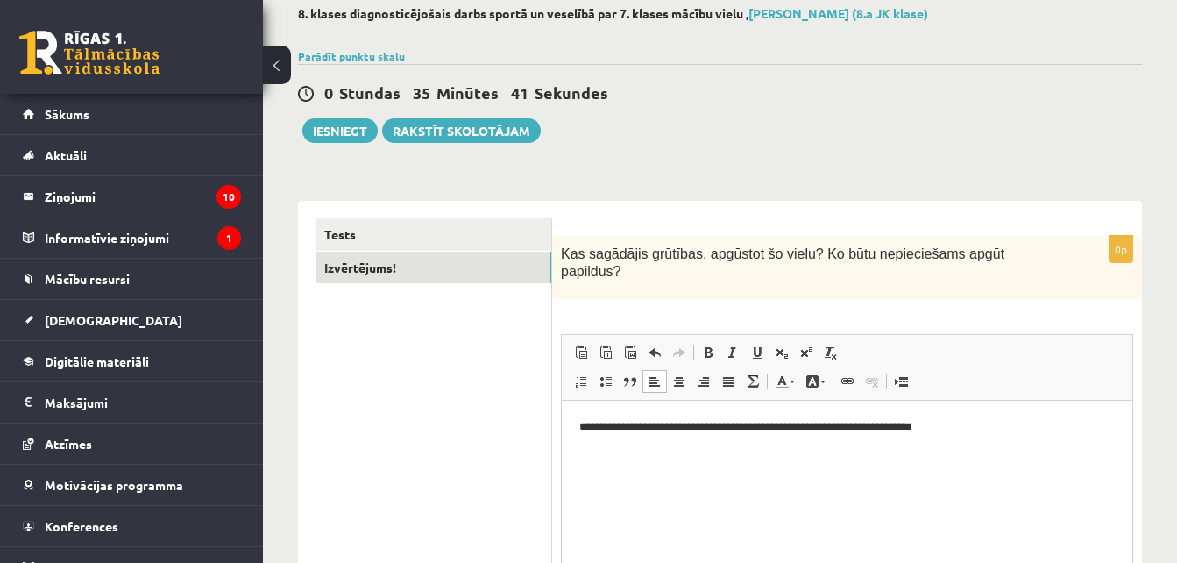
scroll to position [94, 0]
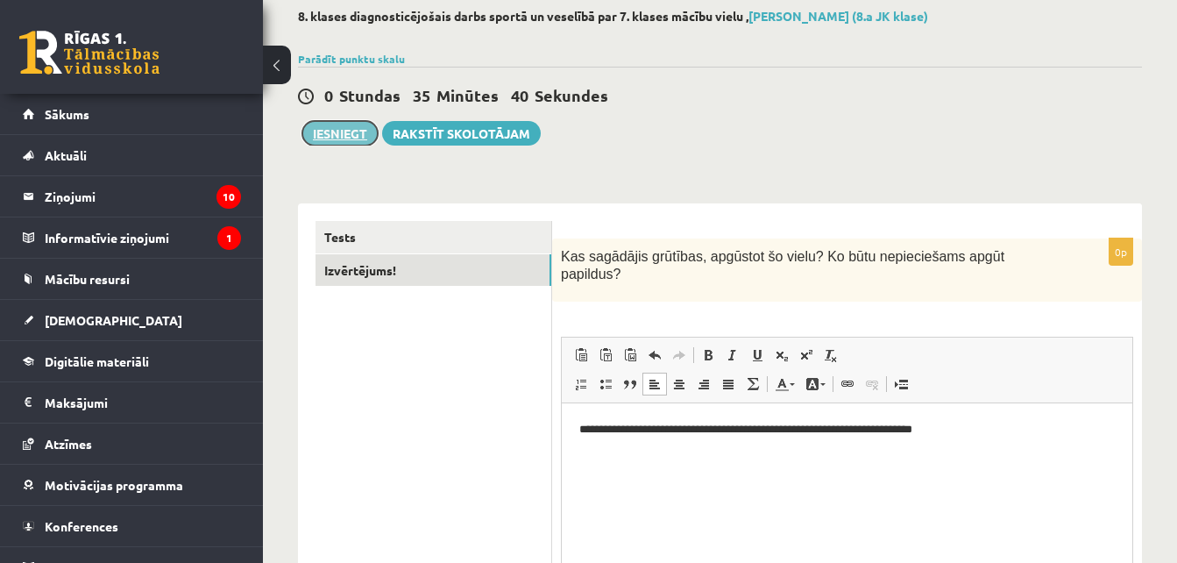
click at [338, 143] on button "Iesniegt" at bounding box center [339, 133] width 75 height 25
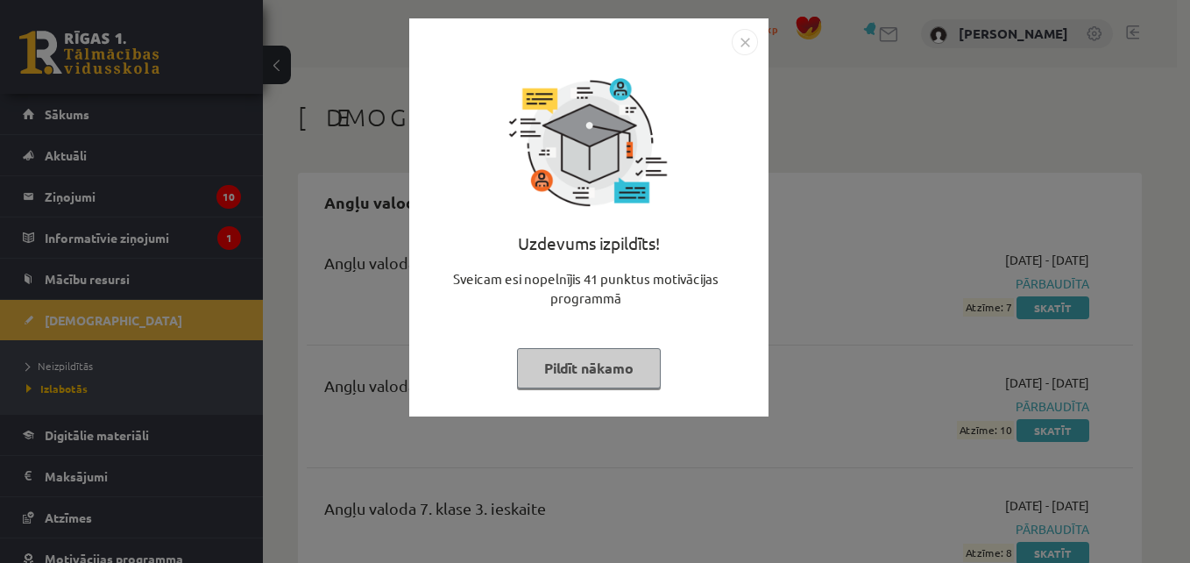
click at [654, 356] on button "Pildīt nākamo" at bounding box center [589, 368] width 144 height 40
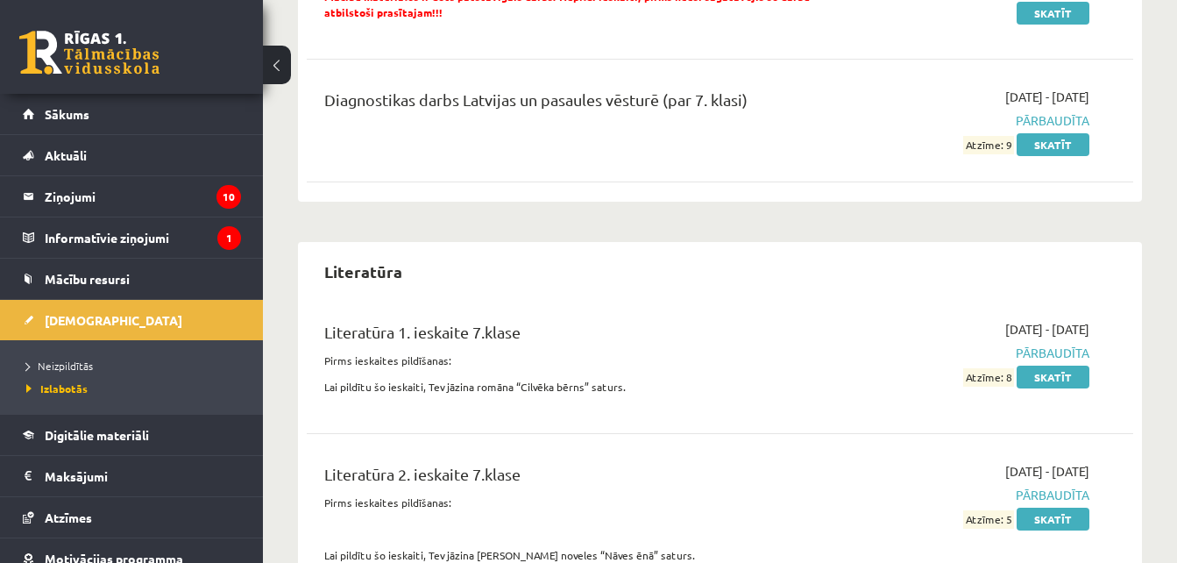
scroll to position [7097, 0]
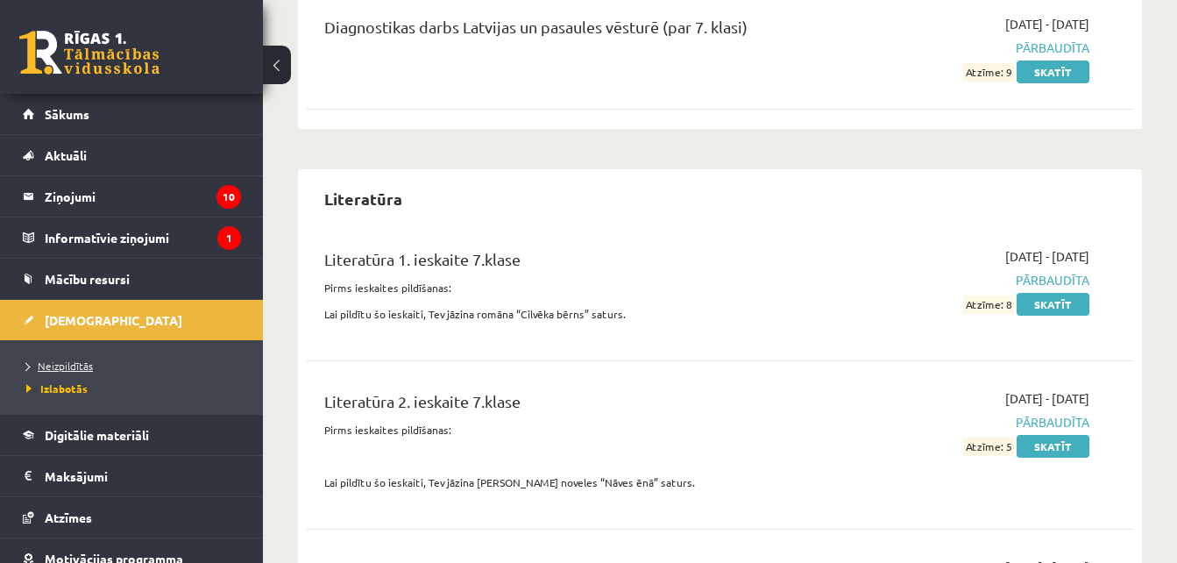
click at [67, 361] on span "Neizpildītās" at bounding box center [59, 365] width 67 height 14
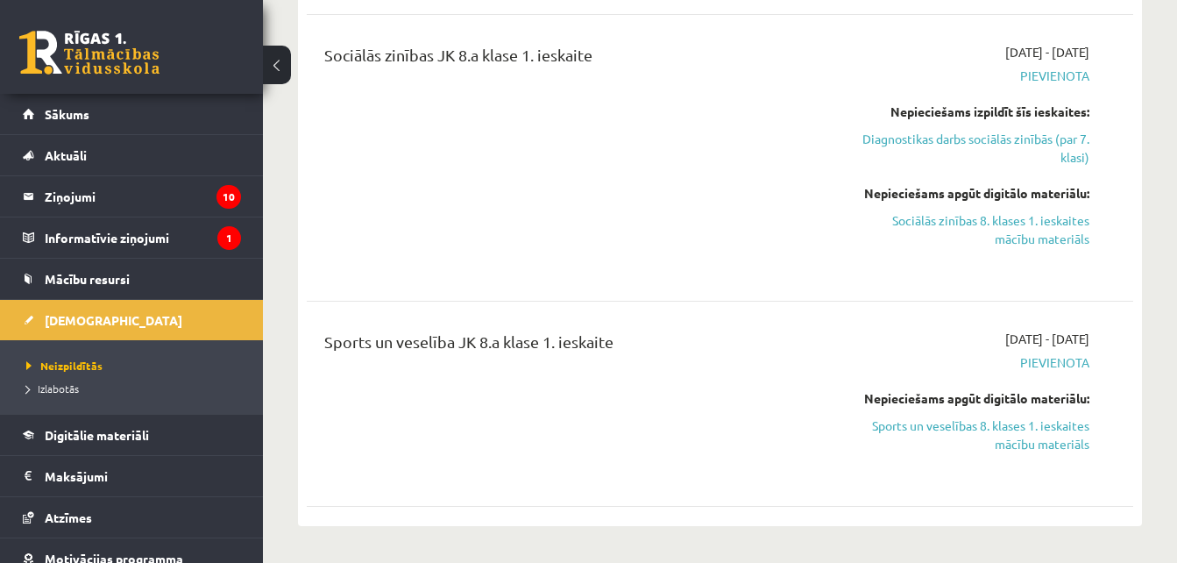
scroll to position [1642, 0]
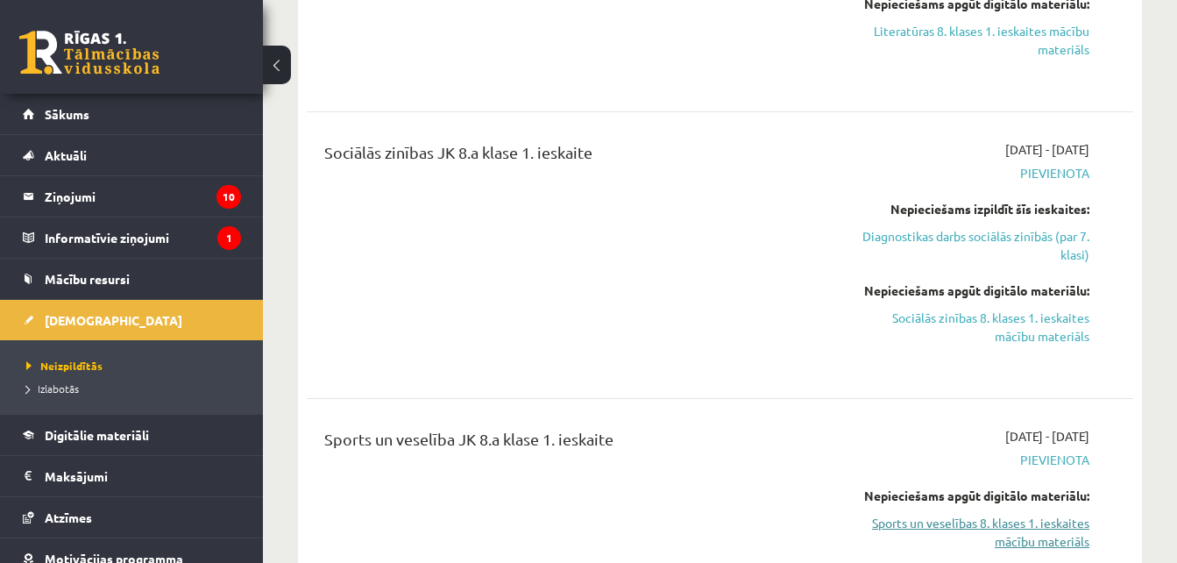
click at [1067, 537] on link "Sports un veselības 8. klases 1. ieskaites mācību materiāls" at bounding box center [971, 532] width 238 height 37
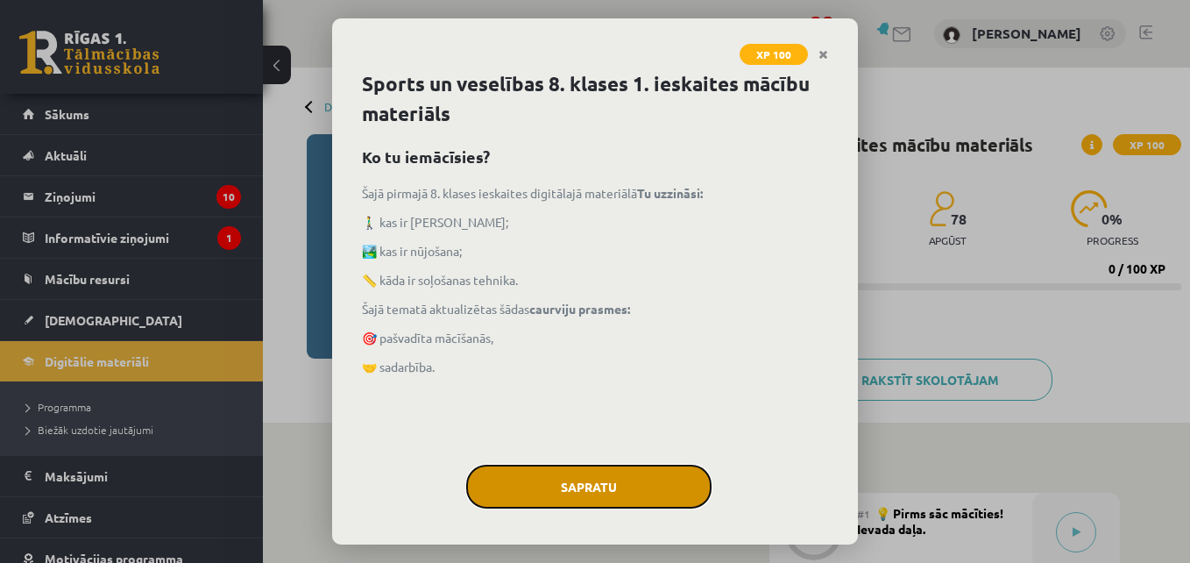
click at [508, 498] on button "Sapratu" at bounding box center [588, 487] width 245 height 44
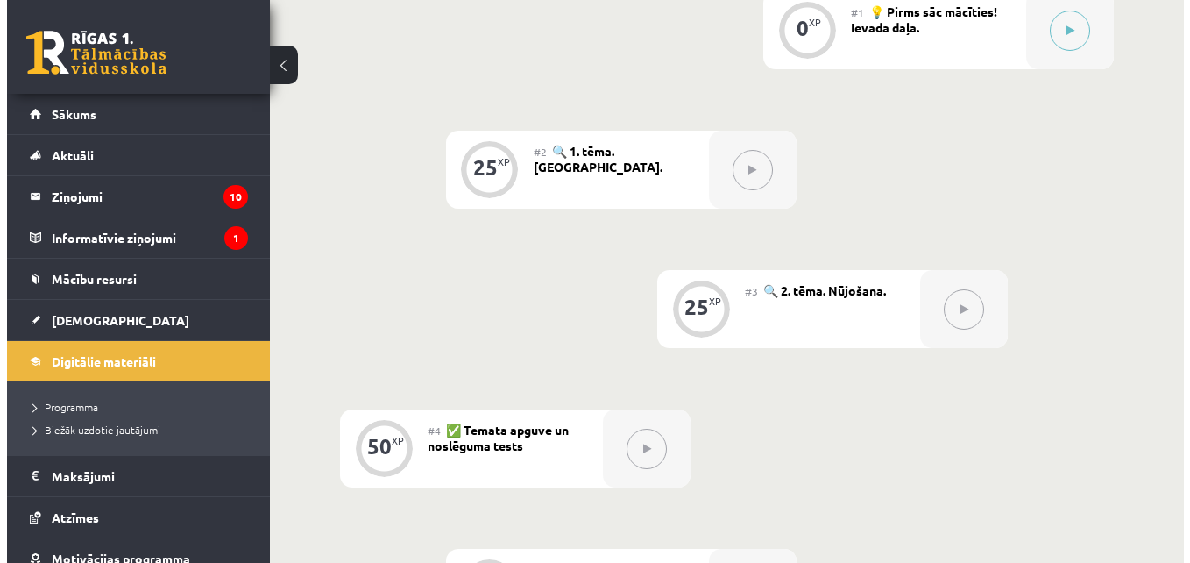
scroll to position [511, 0]
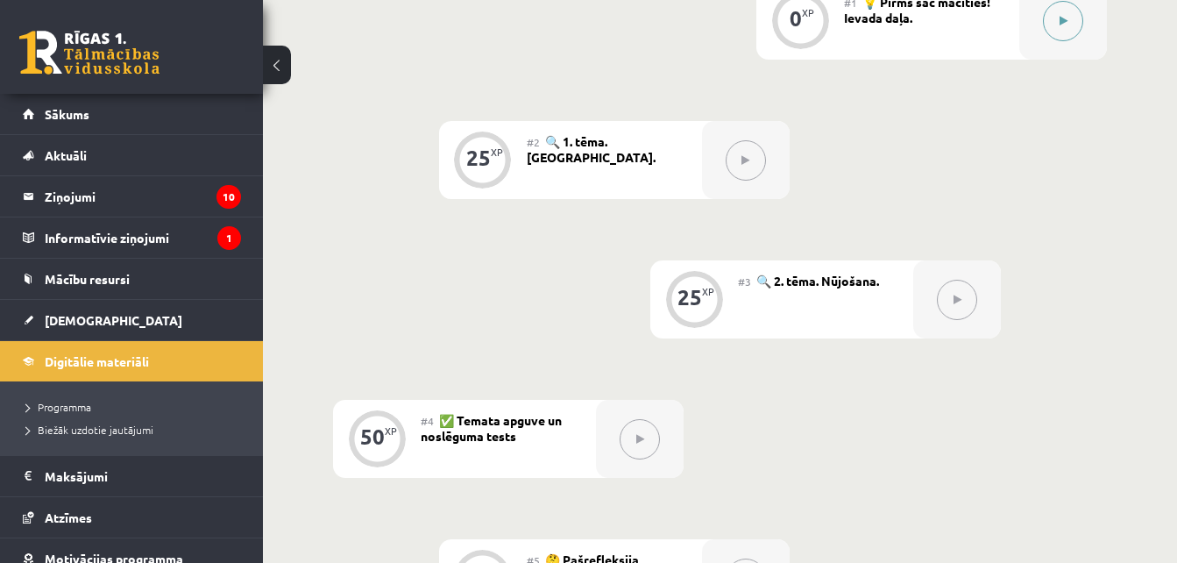
click at [1072, 15] on button at bounding box center [1063, 21] width 40 height 40
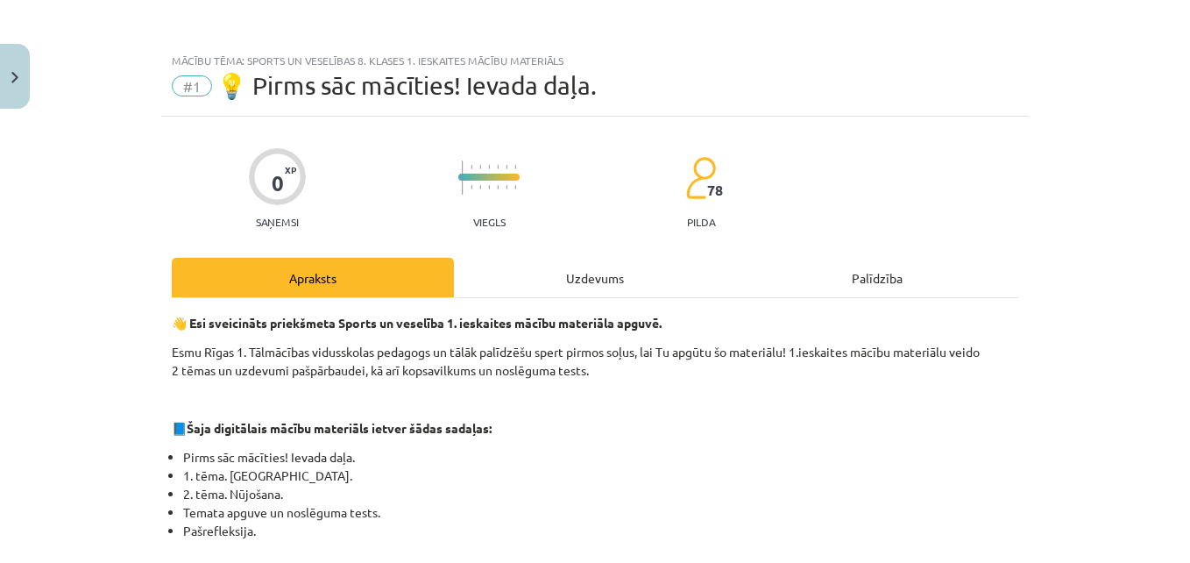
click at [557, 284] on div "Uzdevums" at bounding box center [595, 277] width 282 height 39
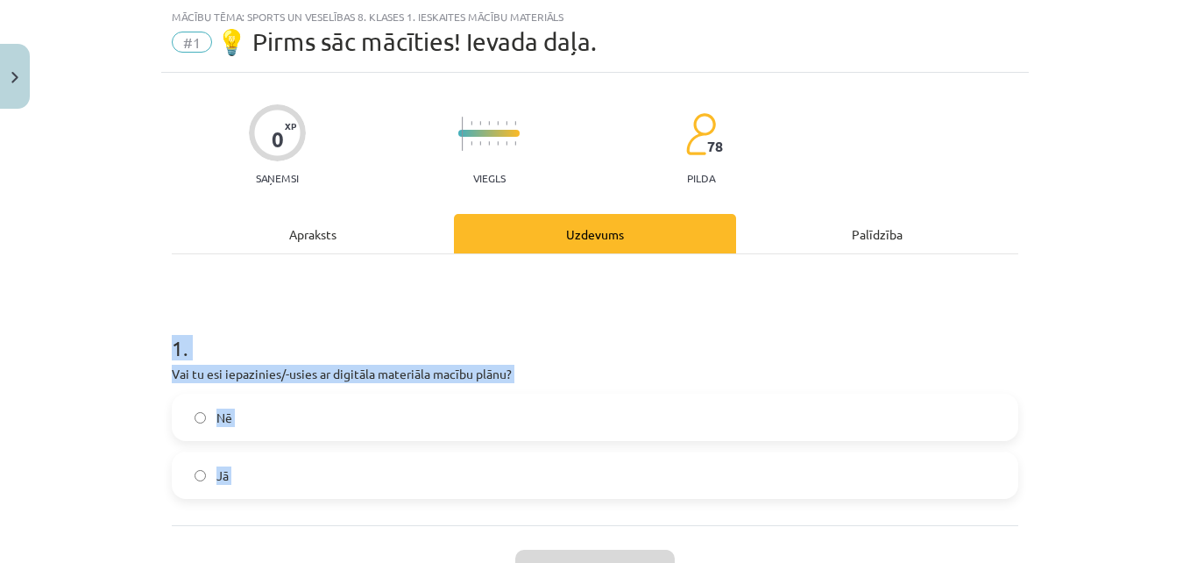
scroll to position [183, 0]
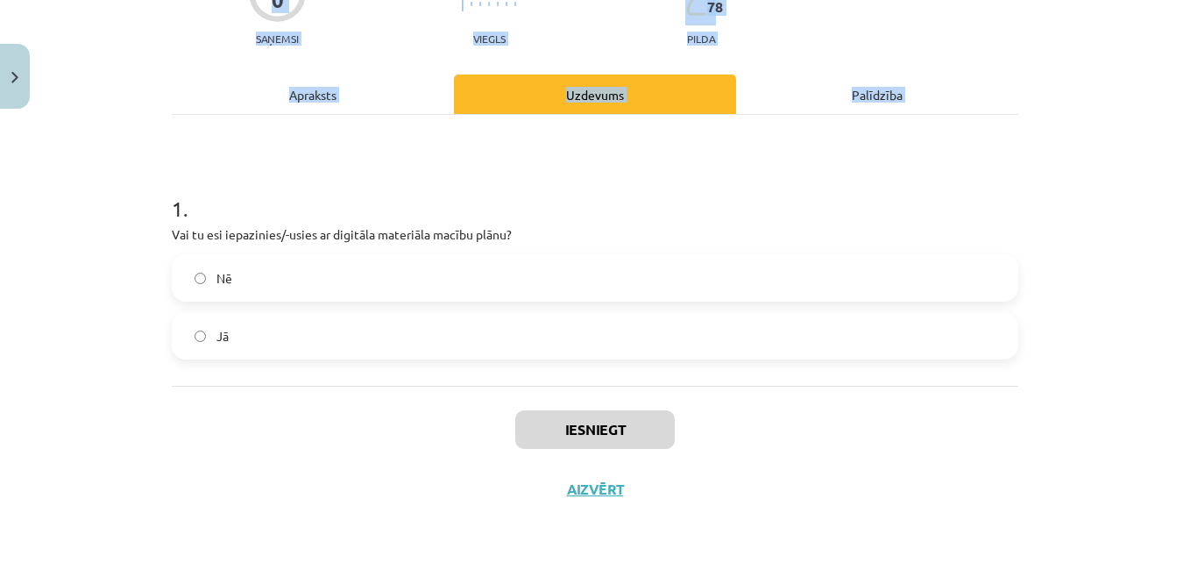
drag, startPoint x: 140, startPoint y: 333, endPoint x: 372, endPoint y: 606, distance: 357.5
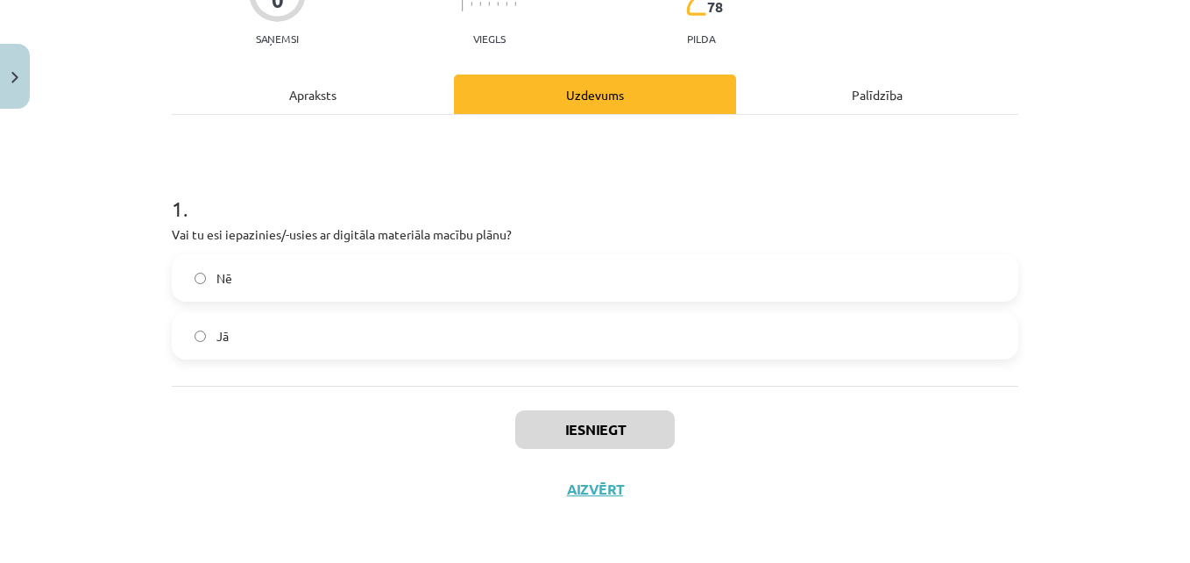
click at [216, 343] on span "Jā" at bounding box center [222, 336] width 12 height 18
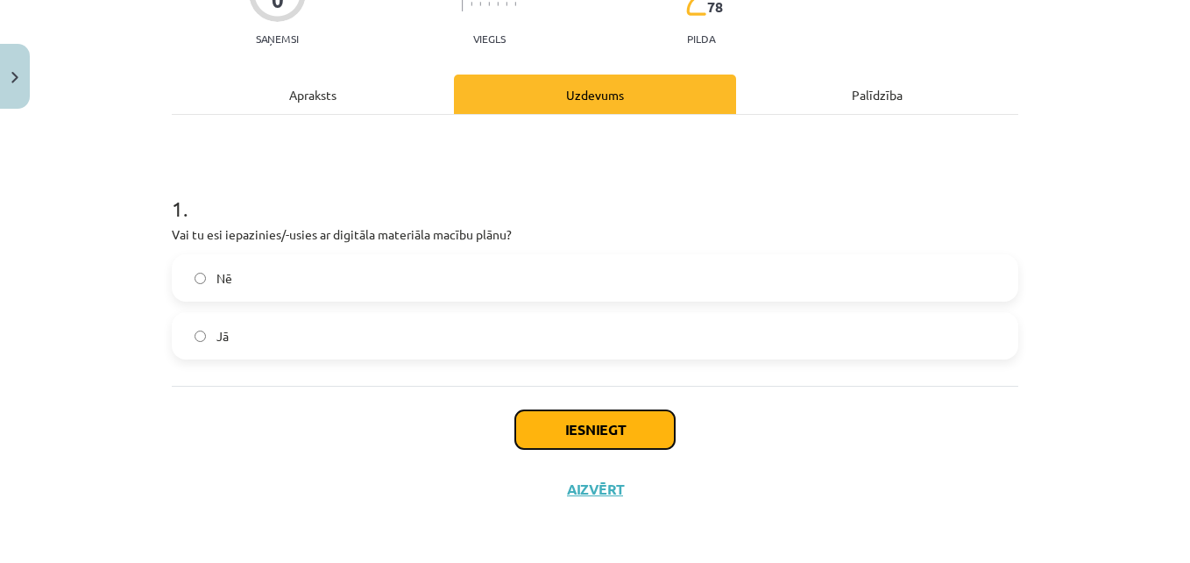
click at [600, 430] on button "Iesniegt" at bounding box center [595, 429] width 160 height 39
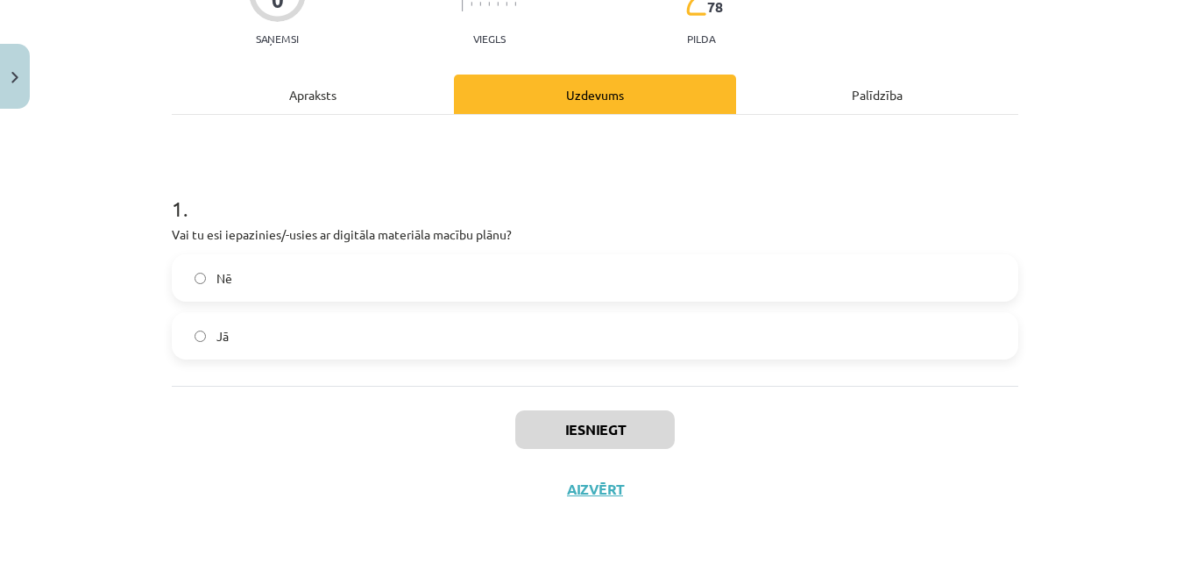
scroll to position [513, 0]
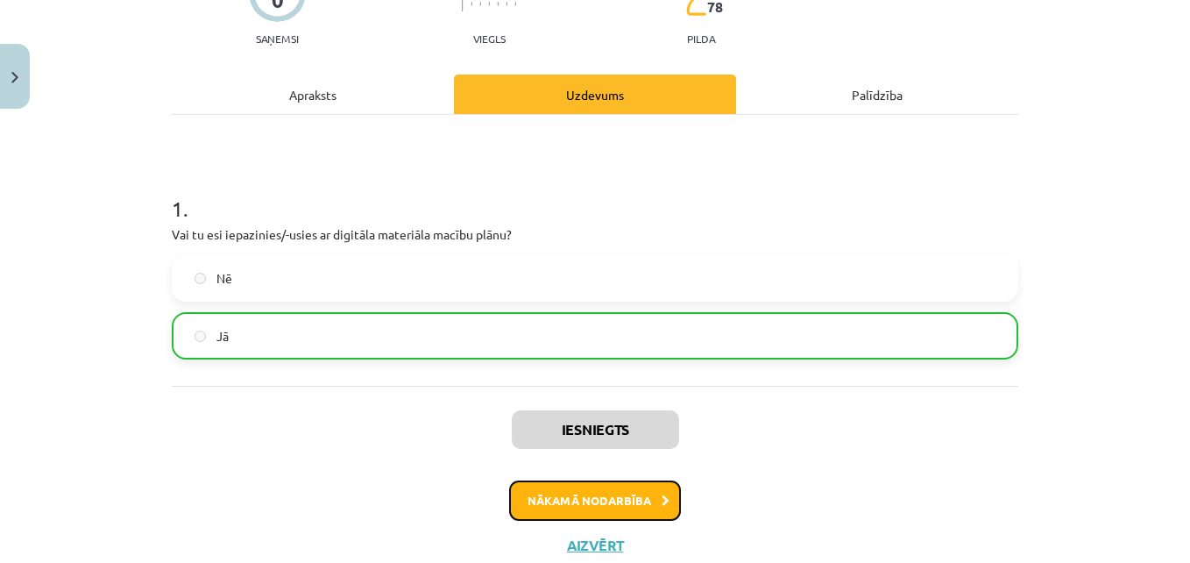
click at [660, 484] on button "Nākamā nodarbība" at bounding box center [595, 500] width 172 height 40
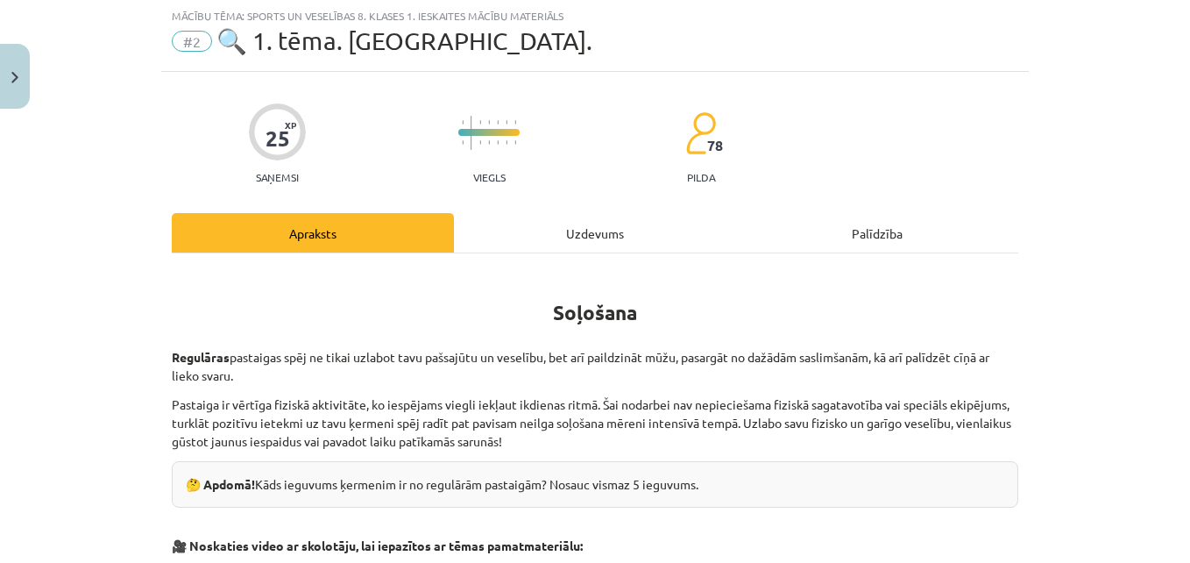
scroll to position [44, 0]
click at [582, 239] on div "Uzdevums" at bounding box center [595, 233] width 282 height 39
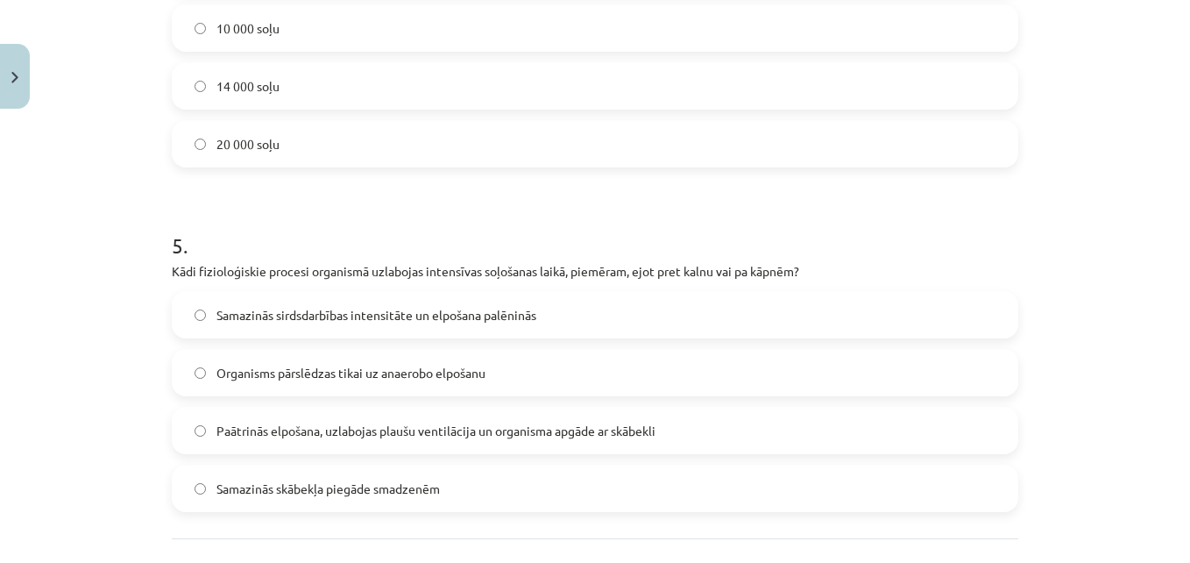
scroll to position [1677, 0]
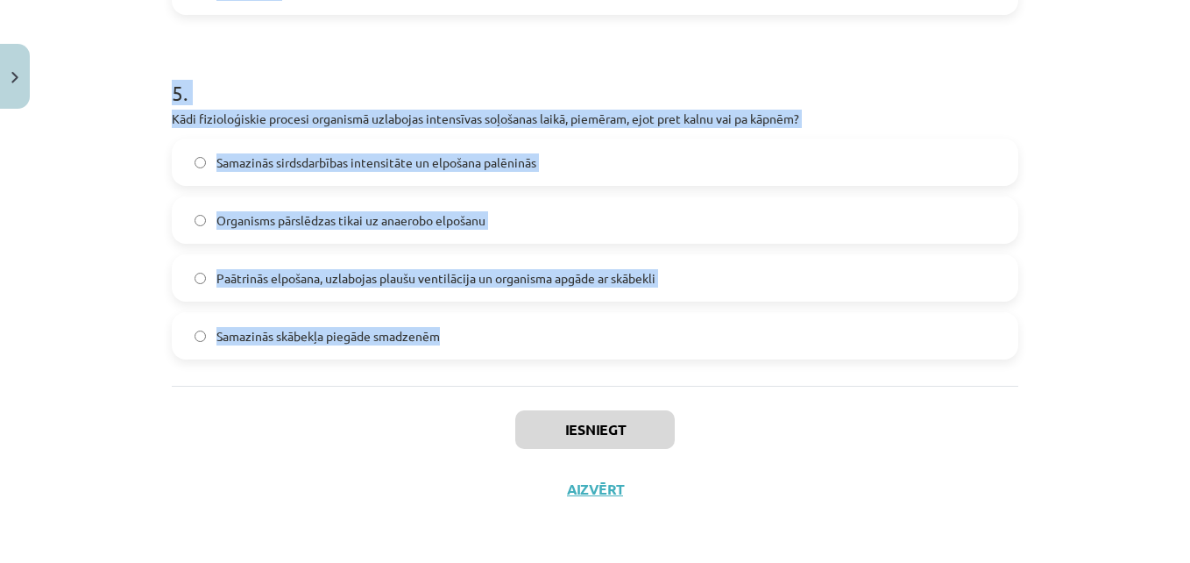
drag, startPoint x: 181, startPoint y: 329, endPoint x: 512, endPoint y: 325, distance: 330.4
copy form "Kurus muskuļus galvenokārt nodarbina soļošana? Kakla muskuļus Vēdera muskuļus K…"
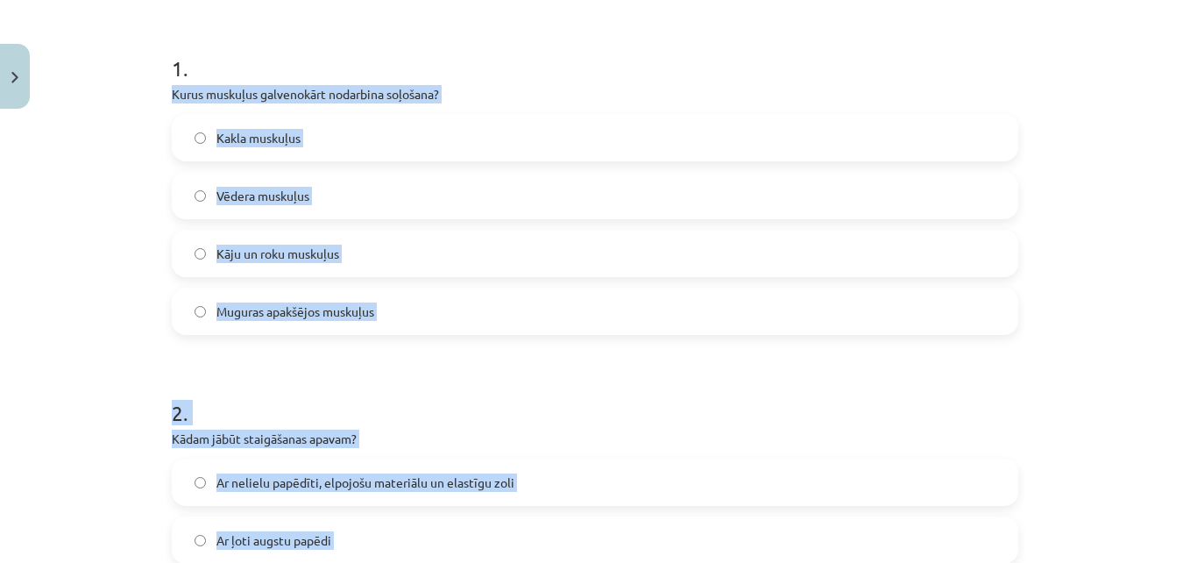
scroll to position [327, 0]
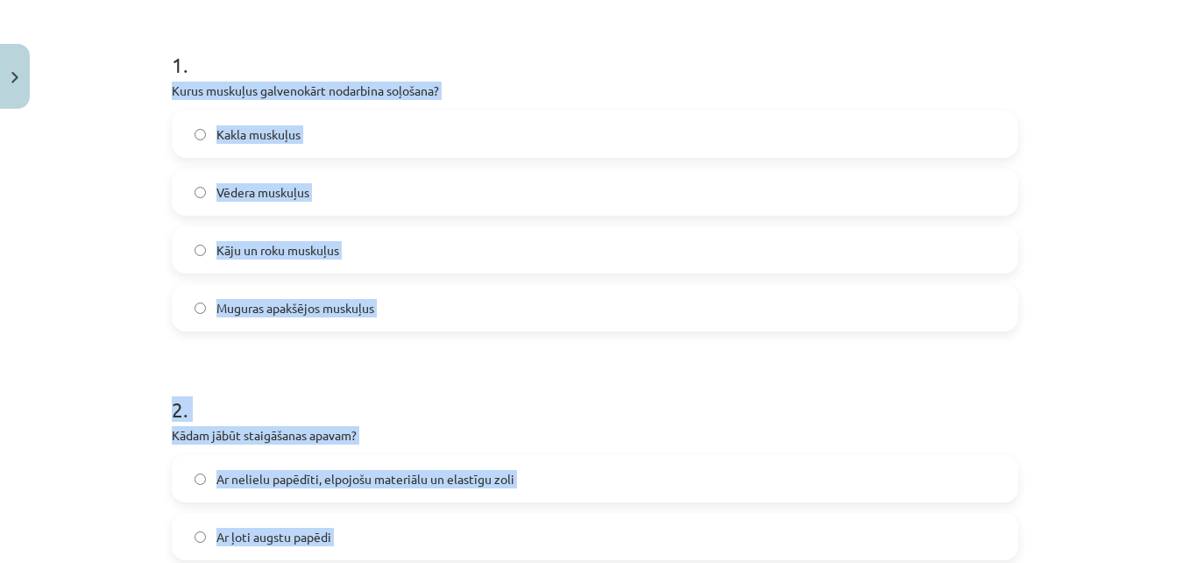
click at [646, 231] on label "Kāju un roku muskuļus" at bounding box center [595, 250] width 843 height 44
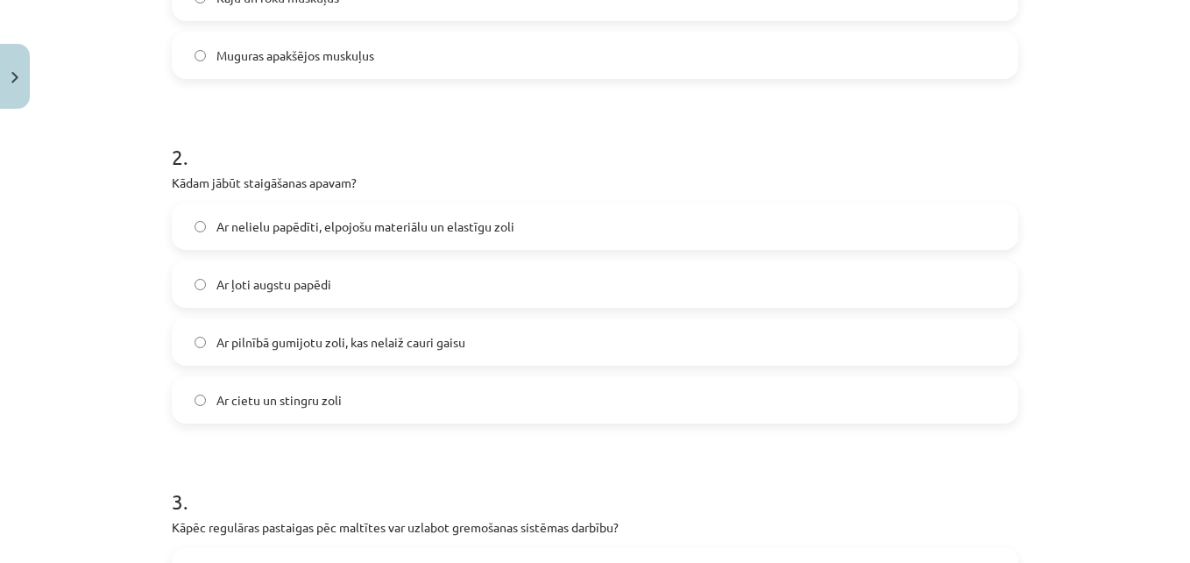
scroll to position [706, 0]
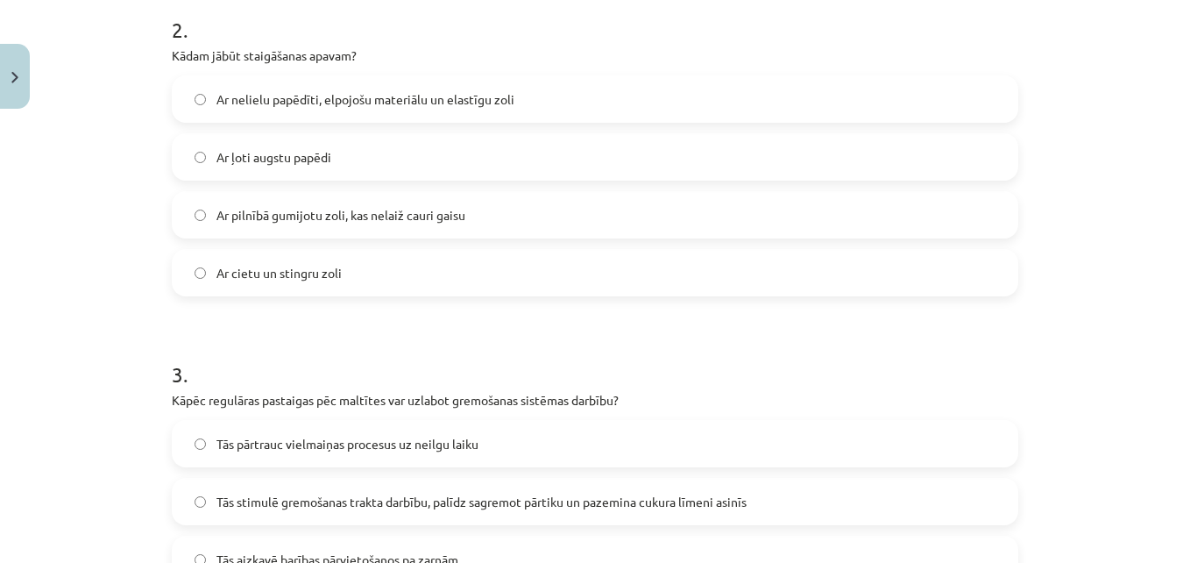
click at [493, 76] on div "Ar nelielu papēdīti, elpojošu materiālu un elastīgu zoli" at bounding box center [595, 98] width 847 height 47
click at [394, 103] on span "Ar nelielu papēdīti, elpojošu materiālu un elastīgu zoli" at bounding box center [365, 99] width 298 height 18
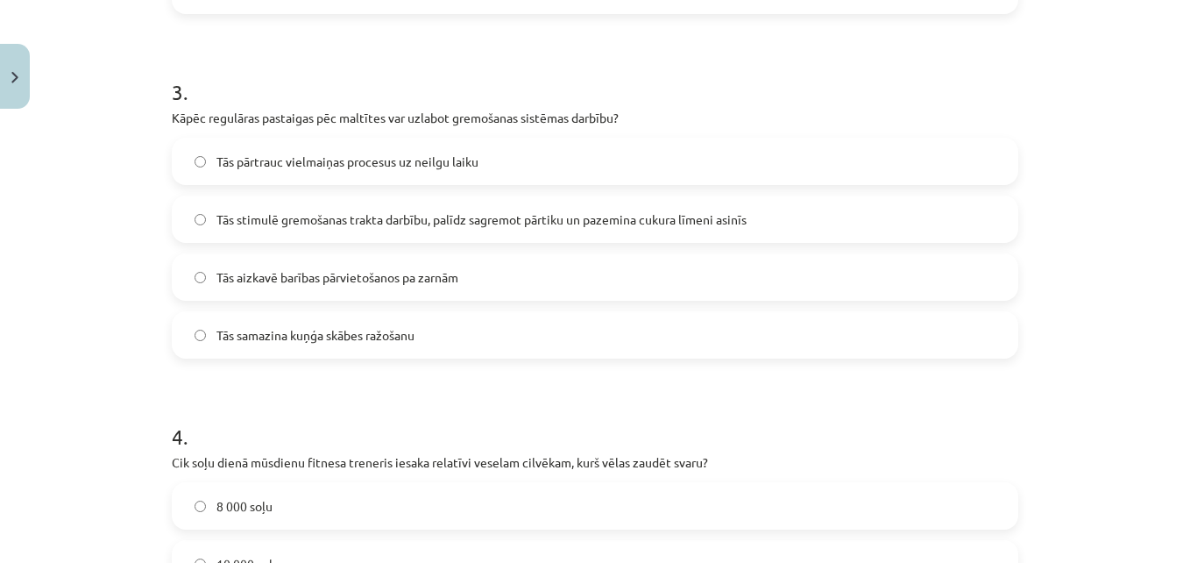
scroll to position [997, 0]
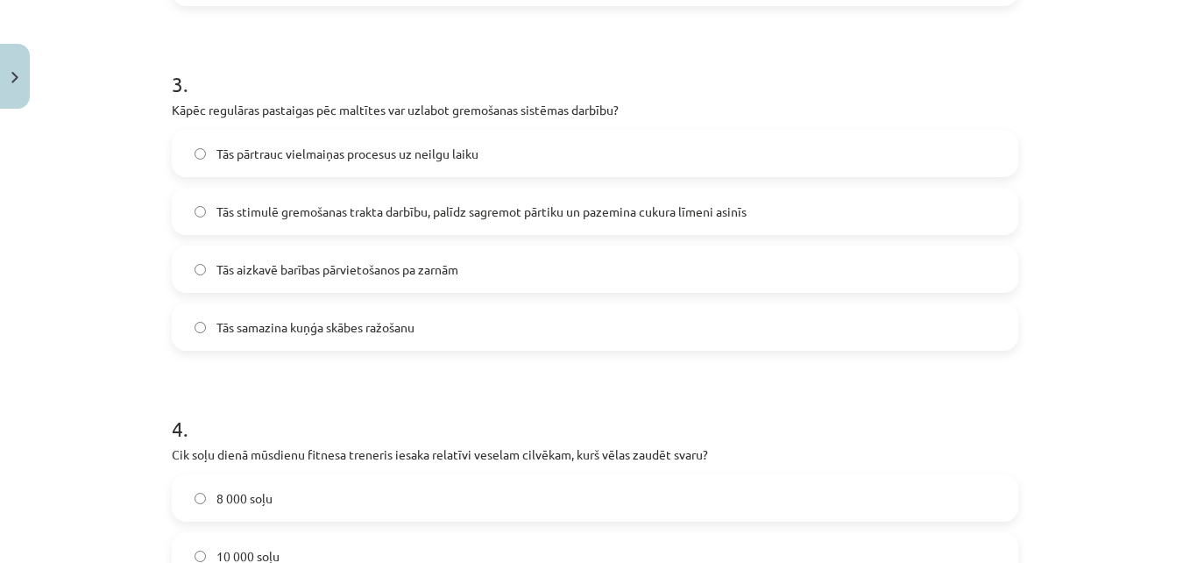
click at [461, 209] on span "Tās stimulē gremošanas trakta darbību, palīdz sagremot pārtiku un pazemina cuku…" at bounding box center [481, 211] width 530 height 18
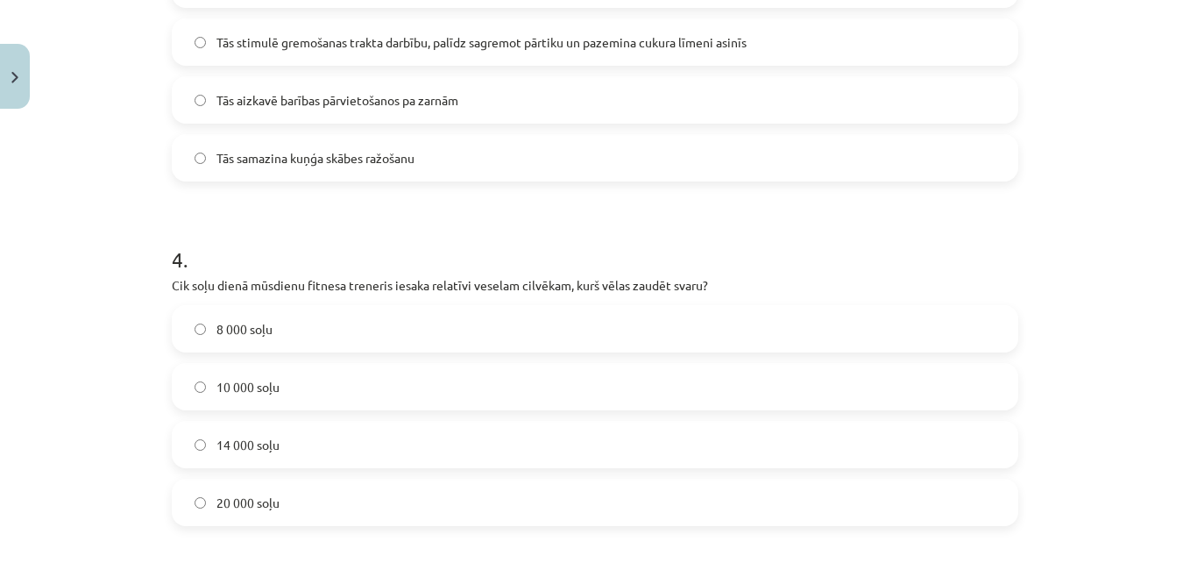
scroll to position [1188, 0]
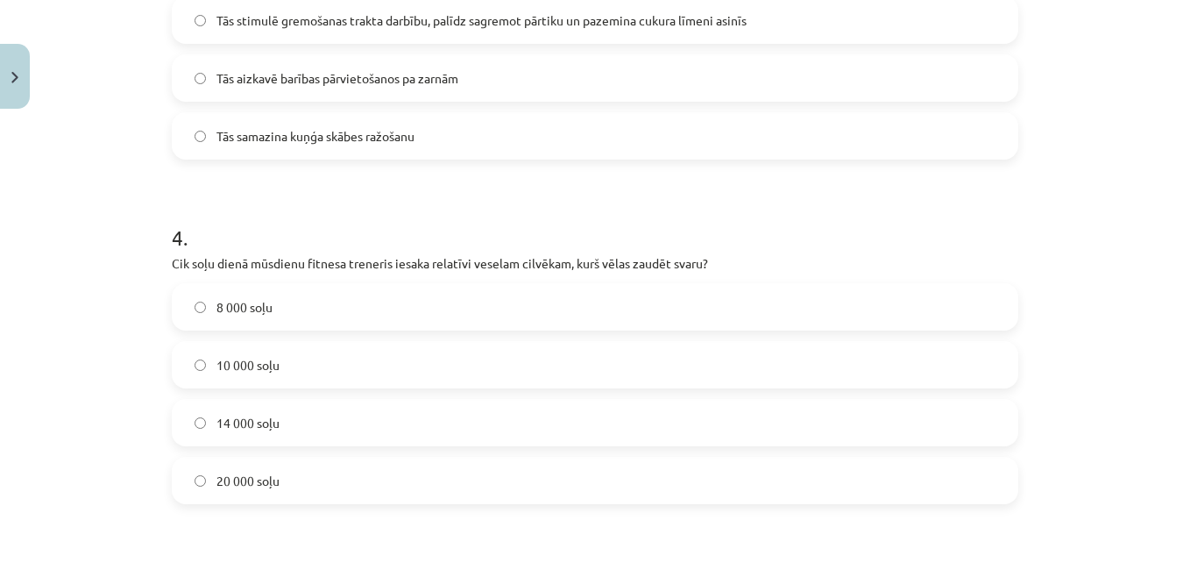
click at [609, 368] on label "10 000 soļu" at bounding box center [595, 365] width 843 height 44
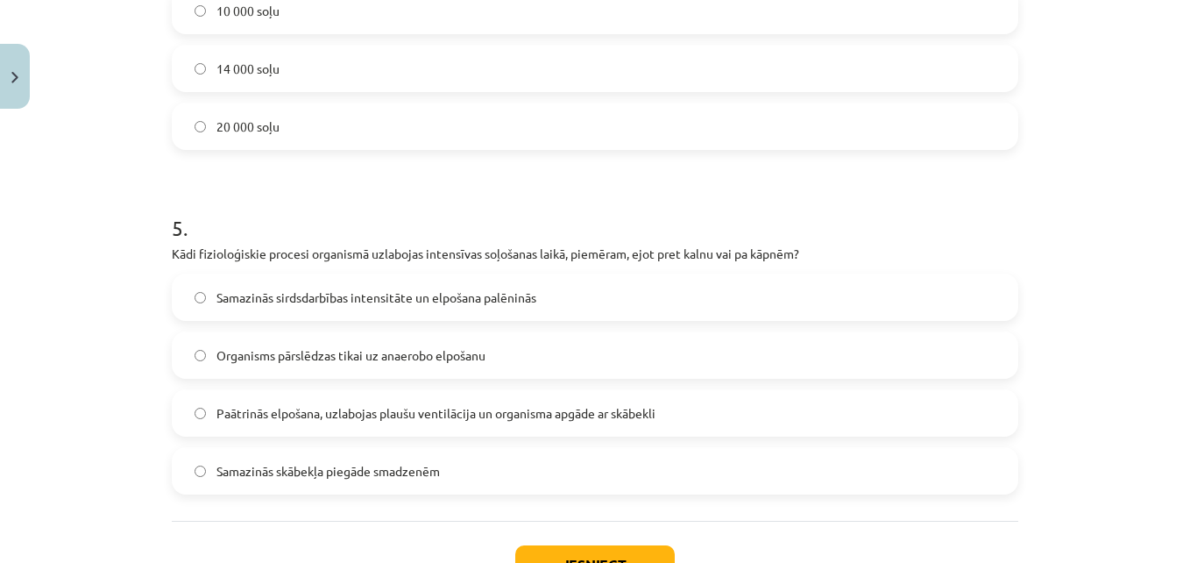
scroll to position [1658, 0]
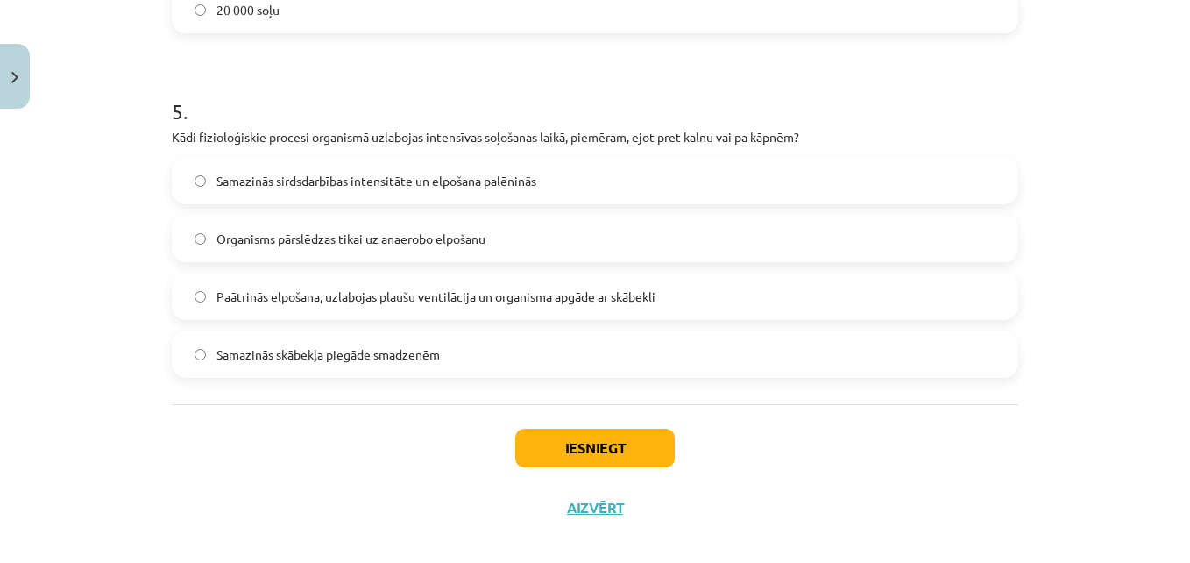
click at [343, 297] on span "Paātrinās elpošana, uzlabojas plaušu ventilācija un organisma apgāde ar skābekli" at bounding box center [435, 296] width 439 height 18
click at [596, 456] on button "Iesniegt" at bounding box center [595, 448] width 160 height 39
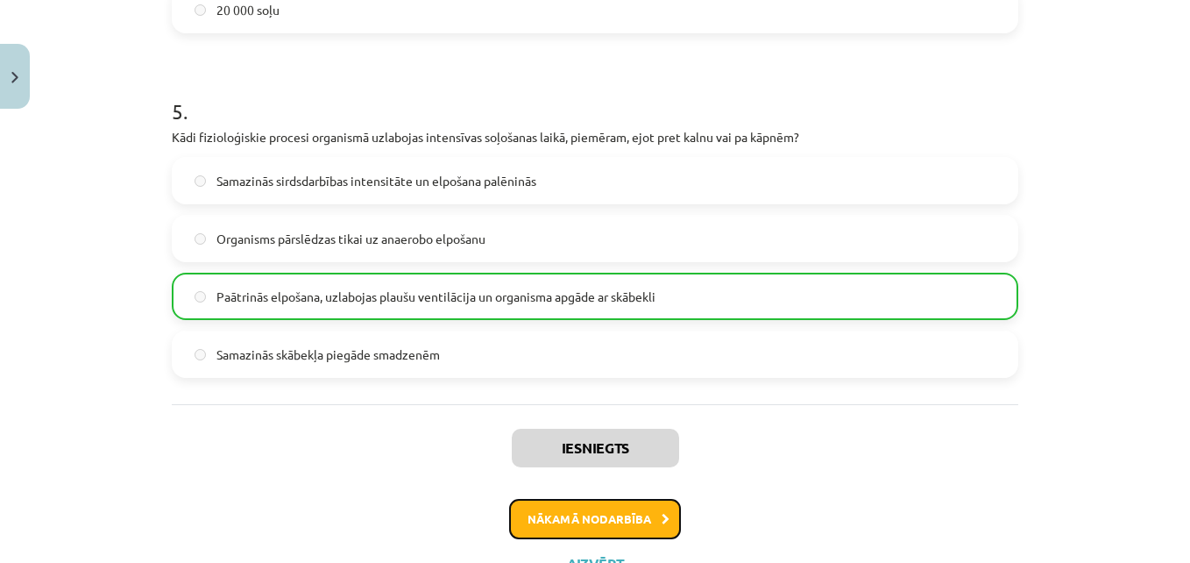
click at [606, 515] on button "Nākamā nodarbība" at bounding box center [595, 519] width 172 height 40
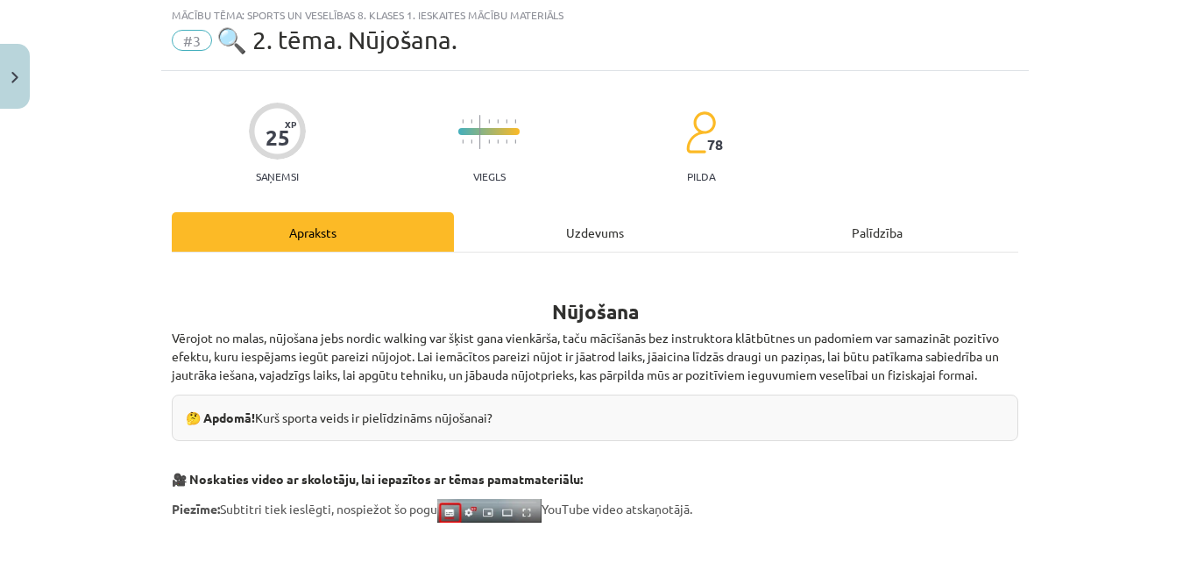
scroll to position [44, 0]
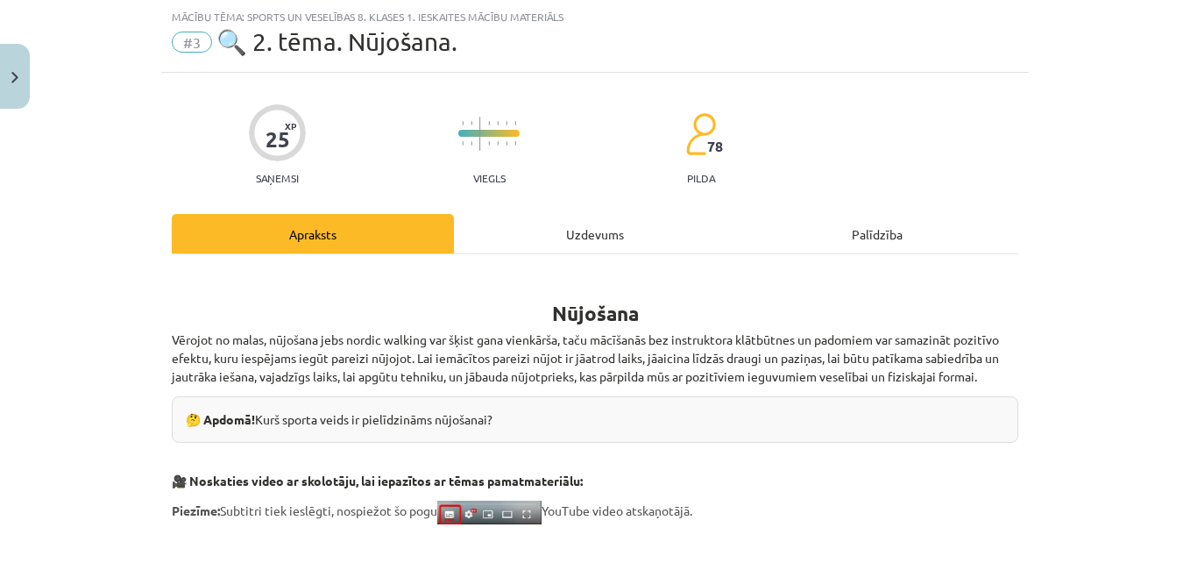
click at [595, 228] on div "Uzdevums" at bounding box center [595, 233] width 282 height 39
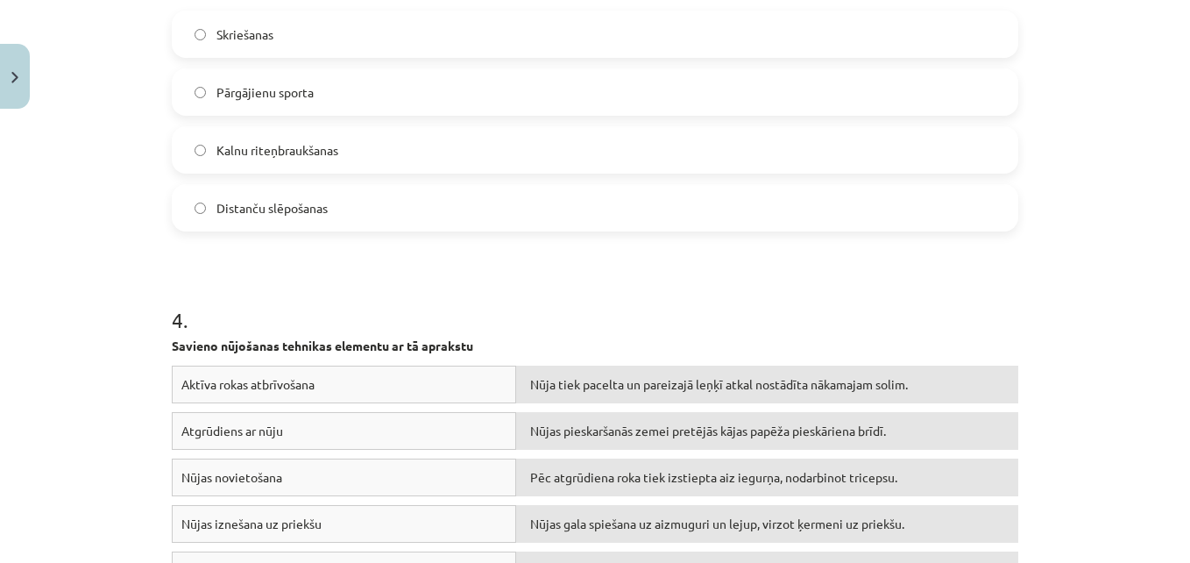
scroll to position [1086, 0]
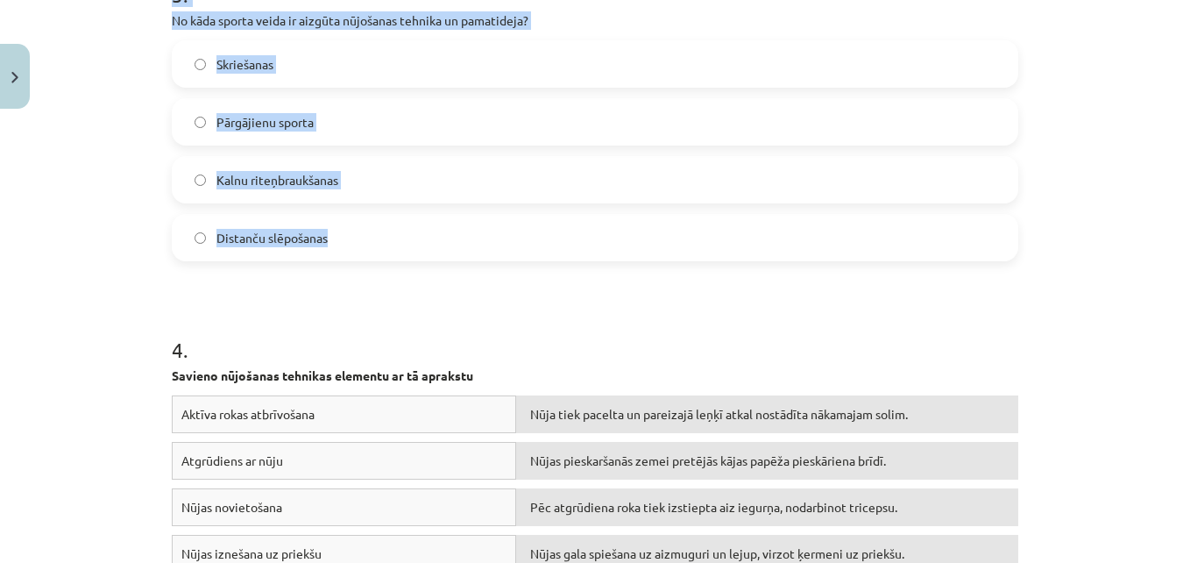
drag, startPoint x: 156, startPoint y: 339, endPoint x: 370, endPoint y: 238, distance: 236.4
copy form "1 . Cik procentus vairāk kaloriju nūjošana sadedzina salīdzinājumā ar parastu p…"
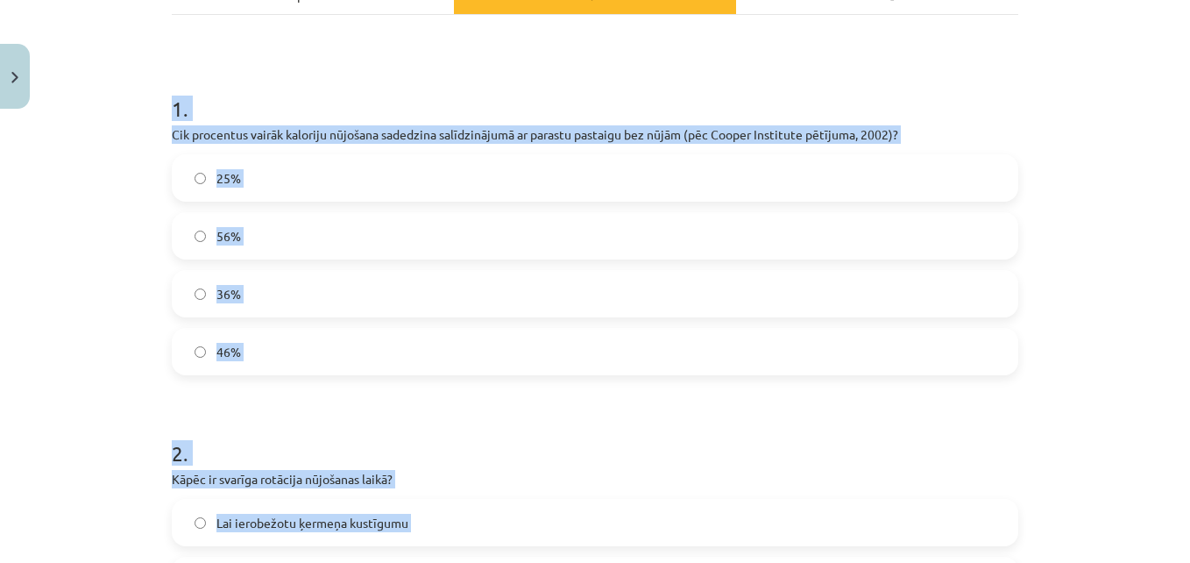
scroll to position [287, 0]
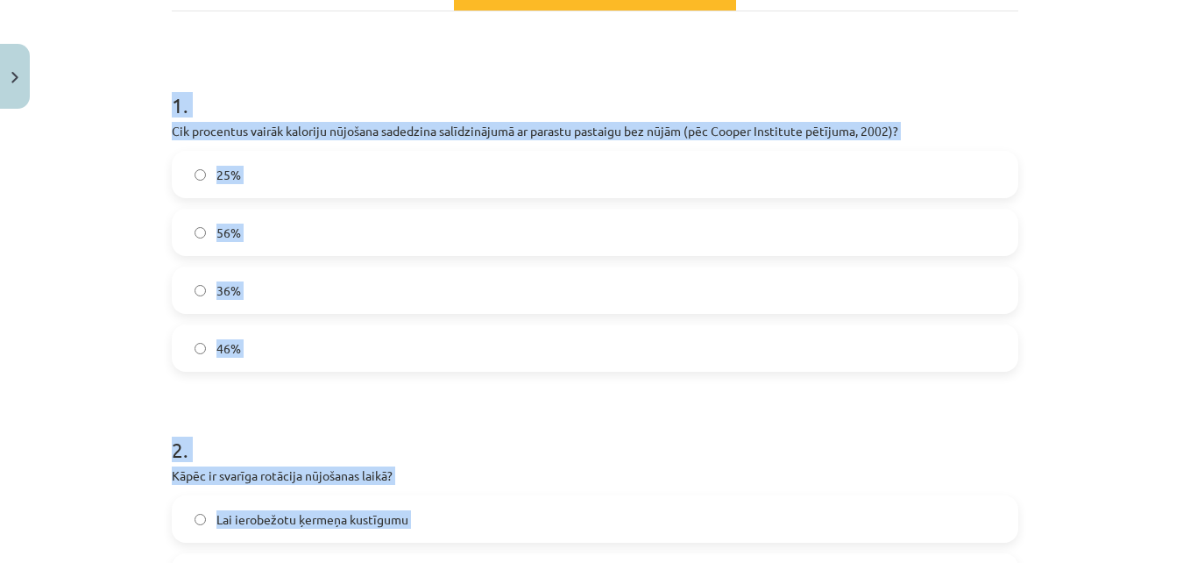
click at [273, 350] on label "46%" at bounding box center [595, 348] width 843 height 44
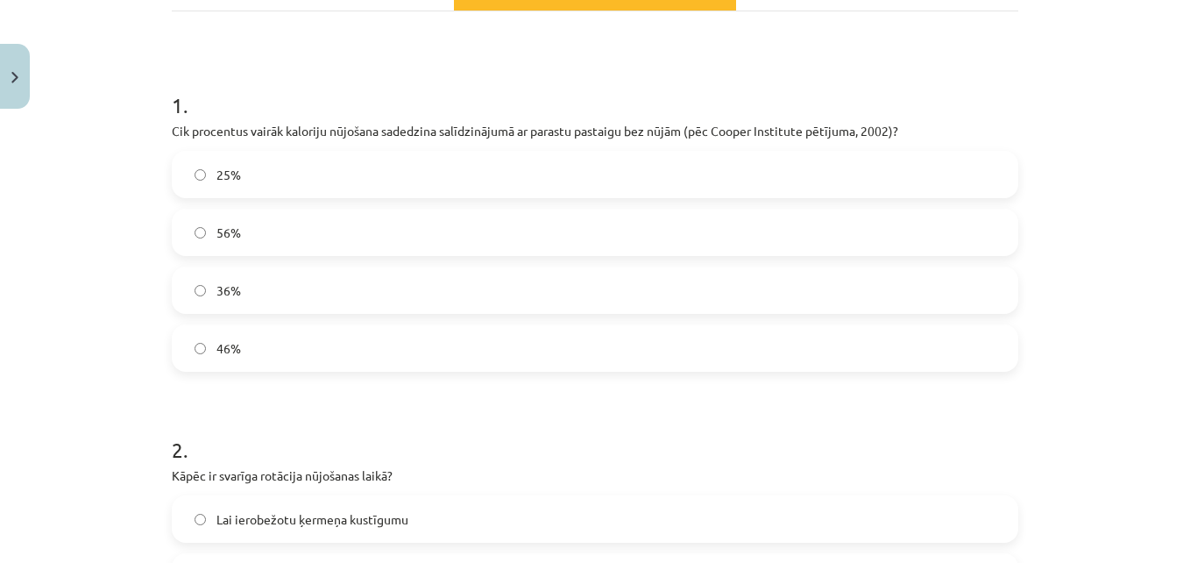
scroll to position [635, 0]
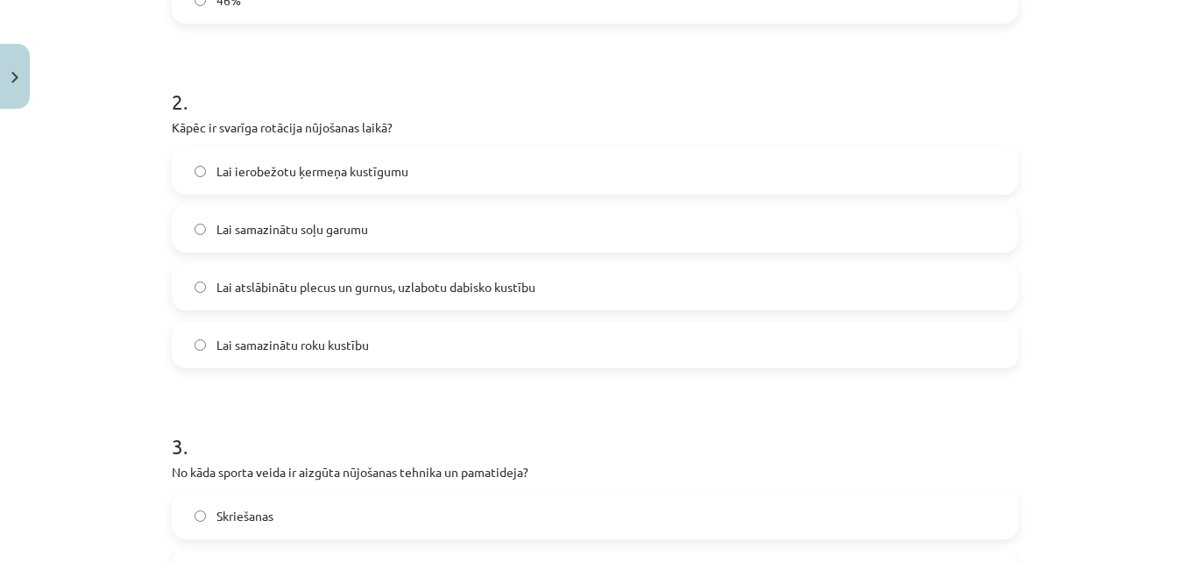
click at [280, 288] on span "Lai atslābinātu plecus un gurnus, uzlabotu dabisko kustību" at bounding box center [375, 287] width 319 height 18
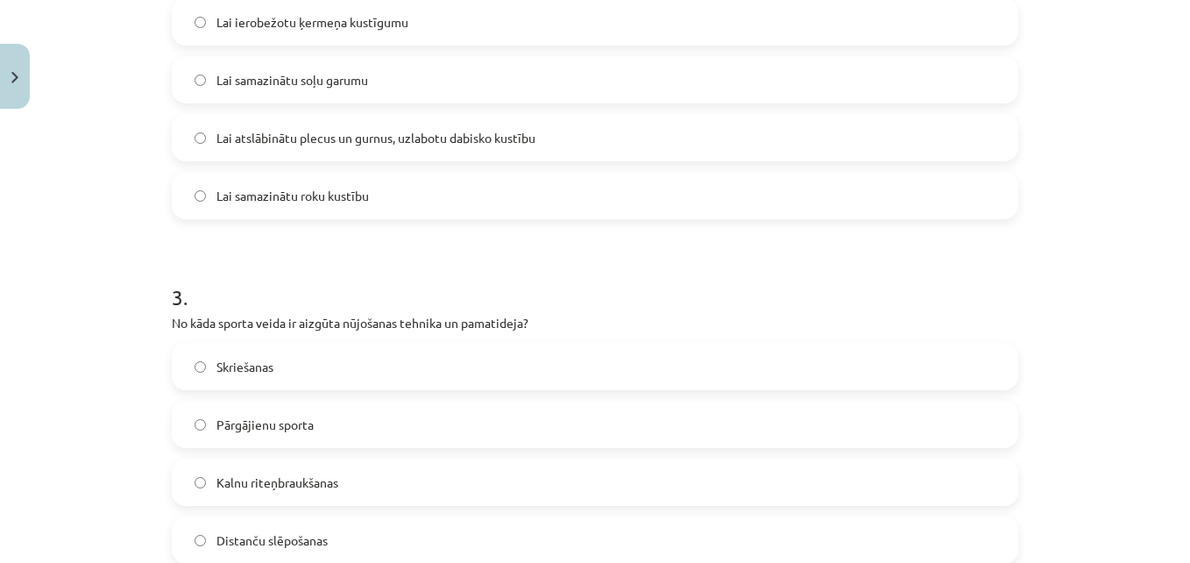
scroll to position [791, 0]
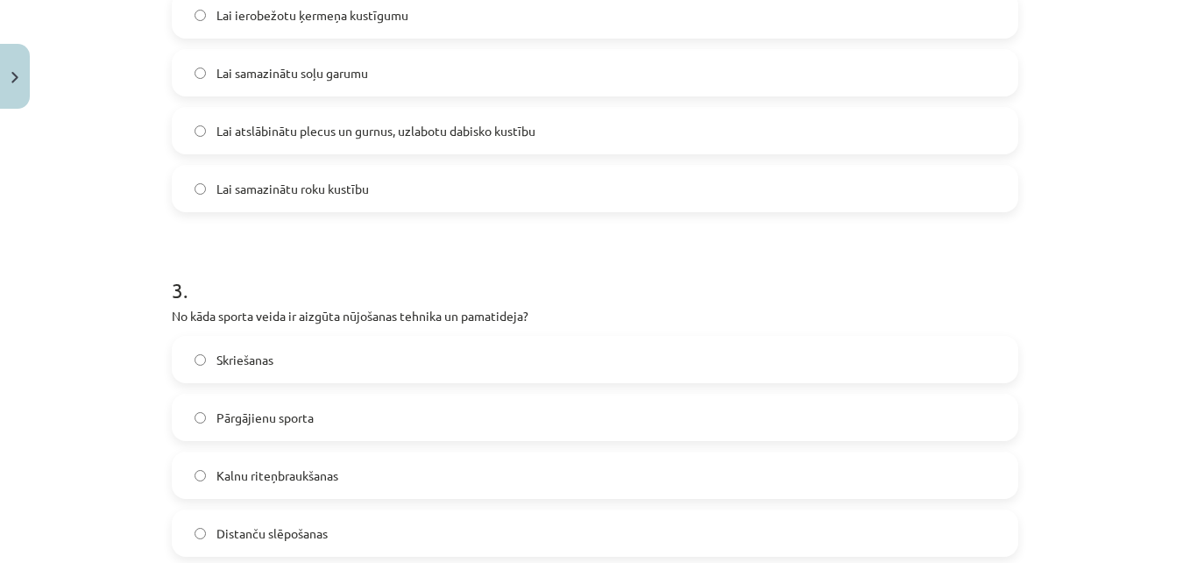
click at [308, 538] on span "Distanču slēpošanas" at bounding box center [271, 533] width 111 height 18
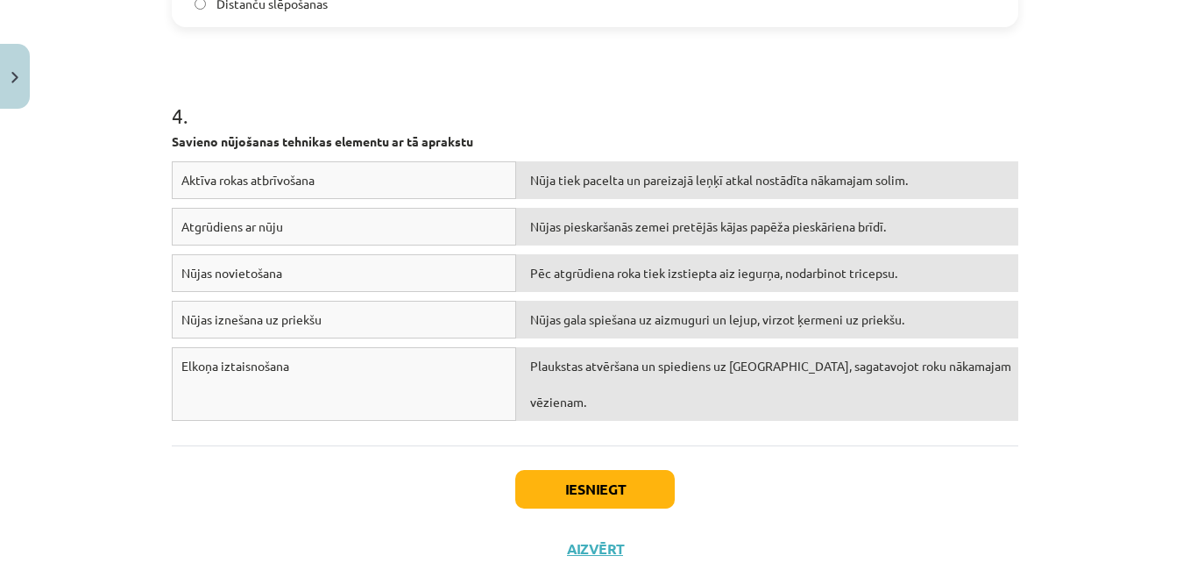
scroll to position [1323, 0]
